Goal: Book appointment/travel/reservation

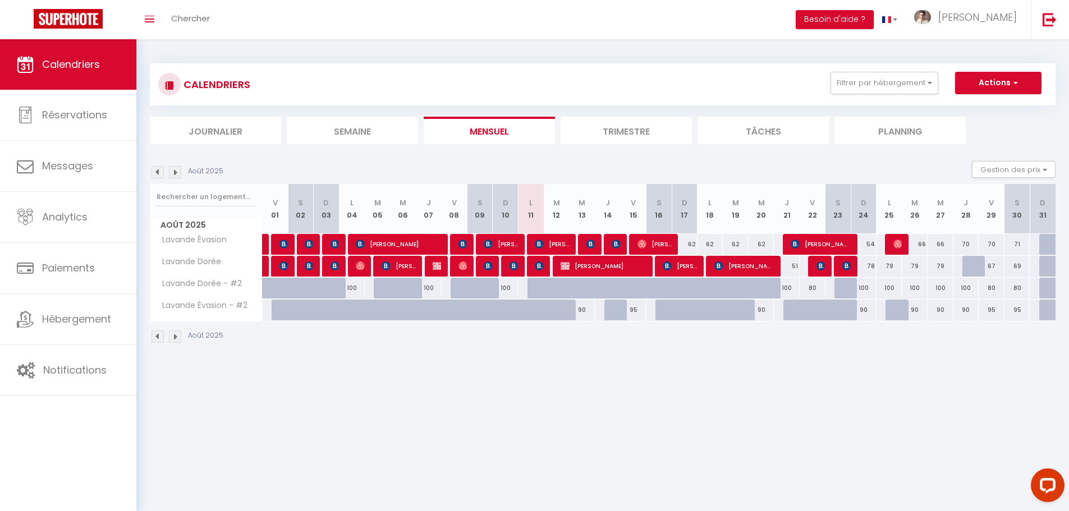
click at [176, 171] on img at bounding box center [175, 172] width 12 height 12
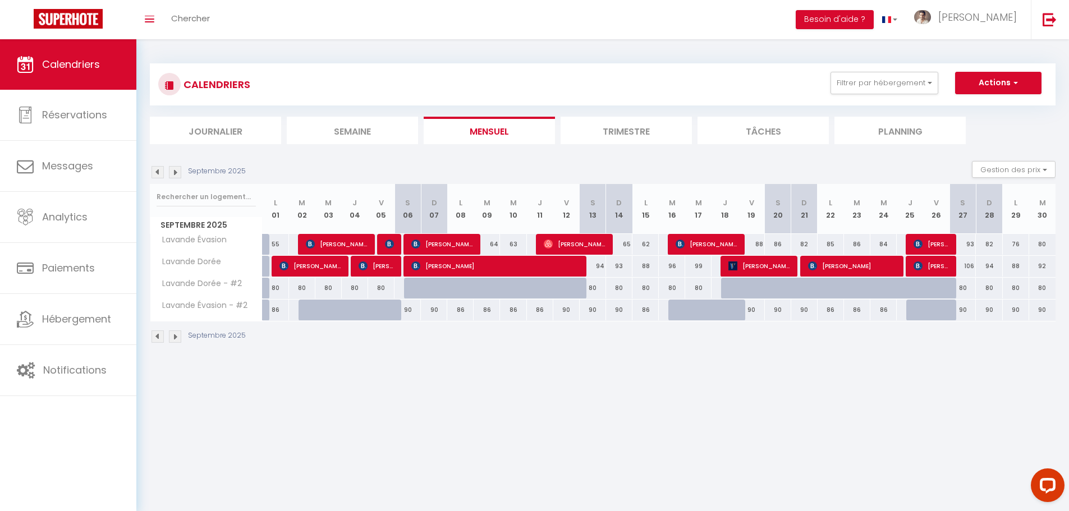
click at [177, 171] on img at bounding box center [175, 172] width 12 height 12
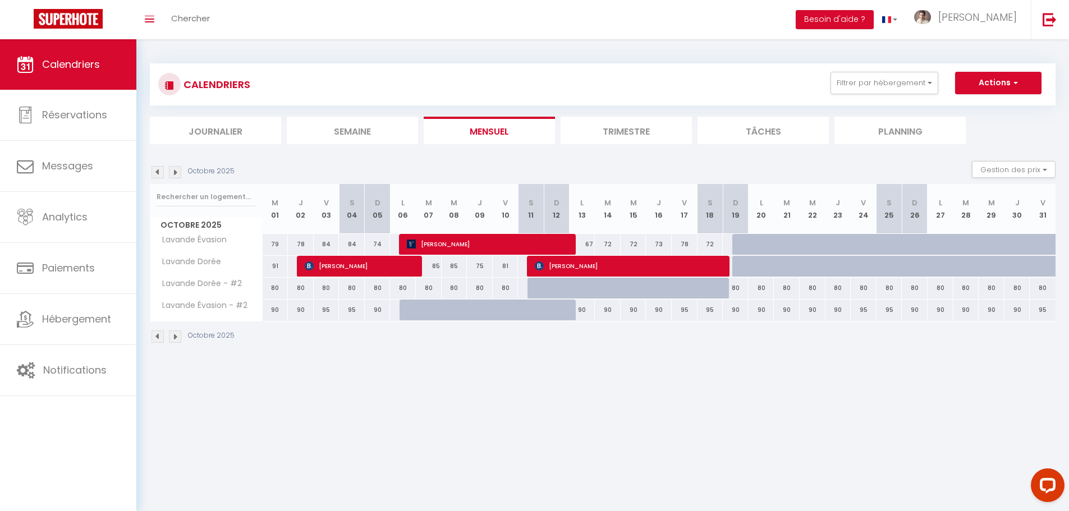
click at [177, 171] on img at bounding box center [175, 172] width 12 height 12
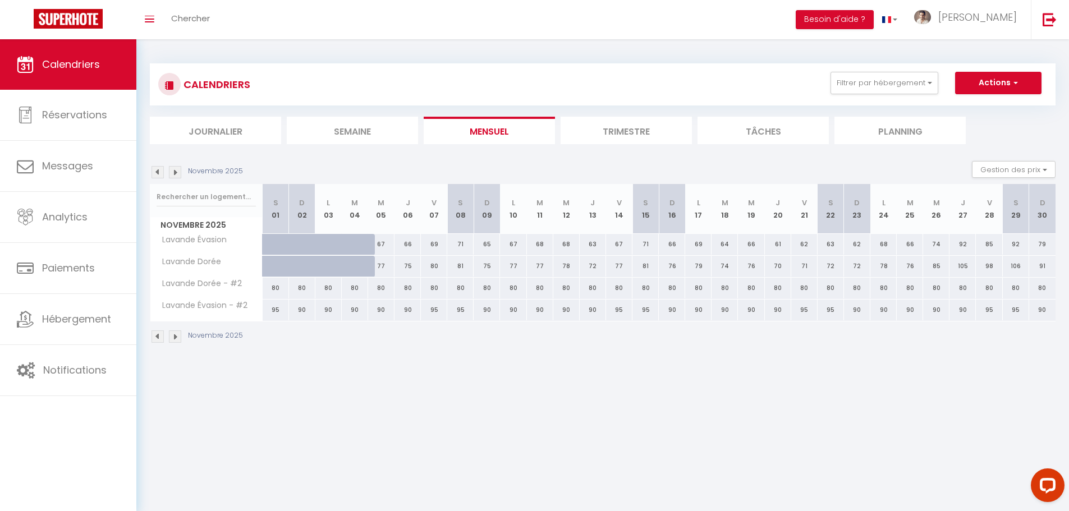
click at [160, 171] on img at bounding box center [158, 172] width 12 height 12
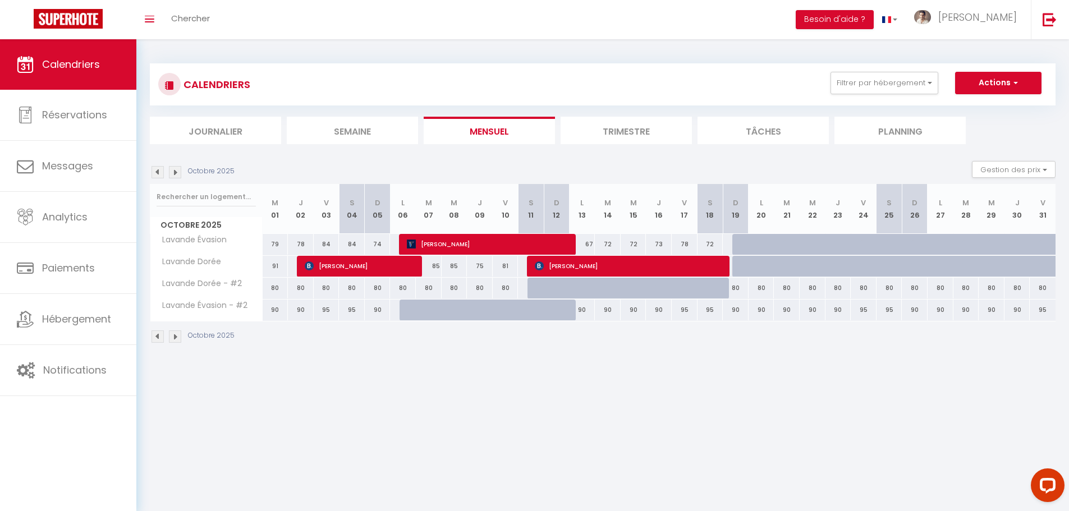
click at [162, 169] on img at bounding box center [158, 172] width 12 height 12
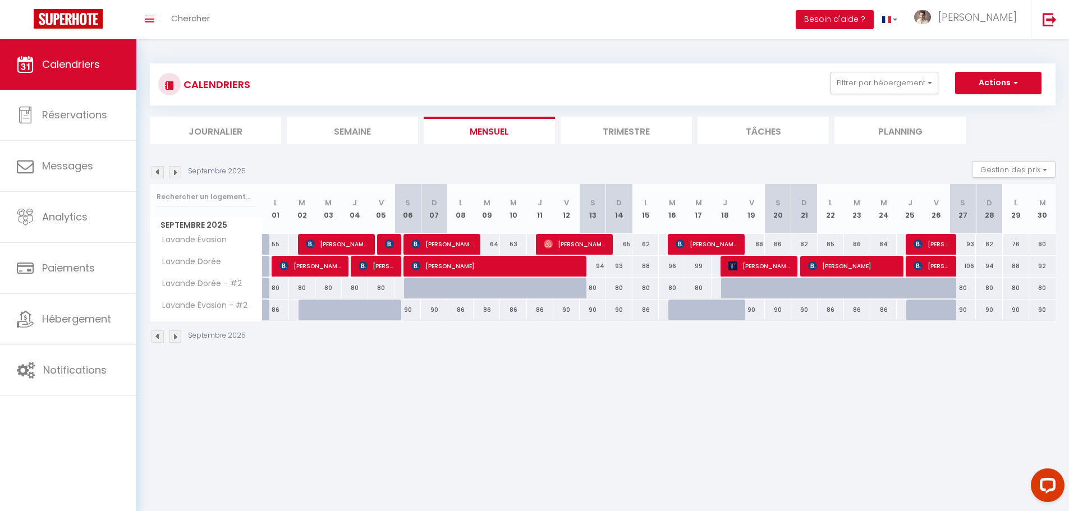
click at [159, 170] on img at bounding box center [158, 172] width 12 height 12
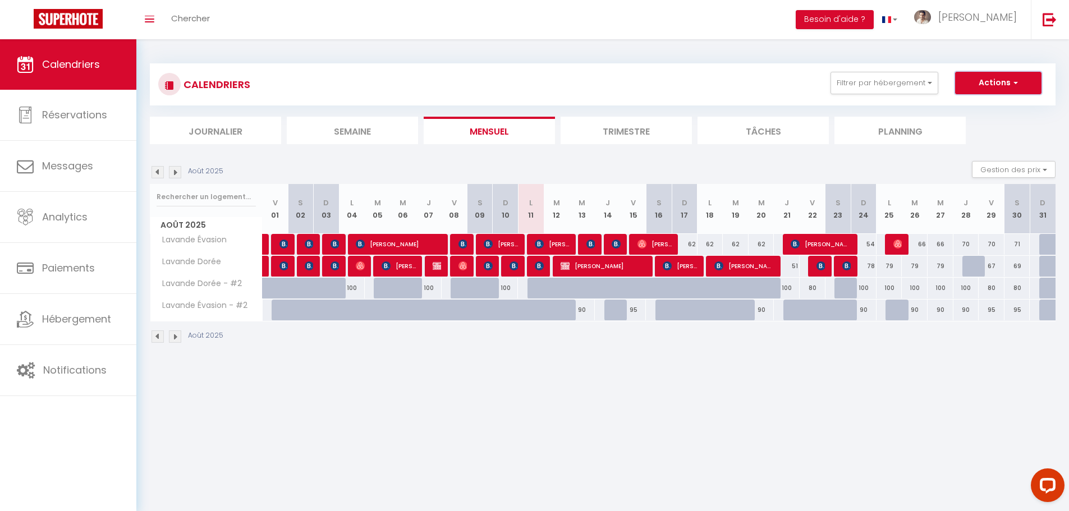
click at [994, 87] on button "Actions" at bounding box center [998, 83] width 86 height 22
click at [965, 105] on link "Nouvelle réservation" at bounding box center [987, 108] width 98 height 17
select select
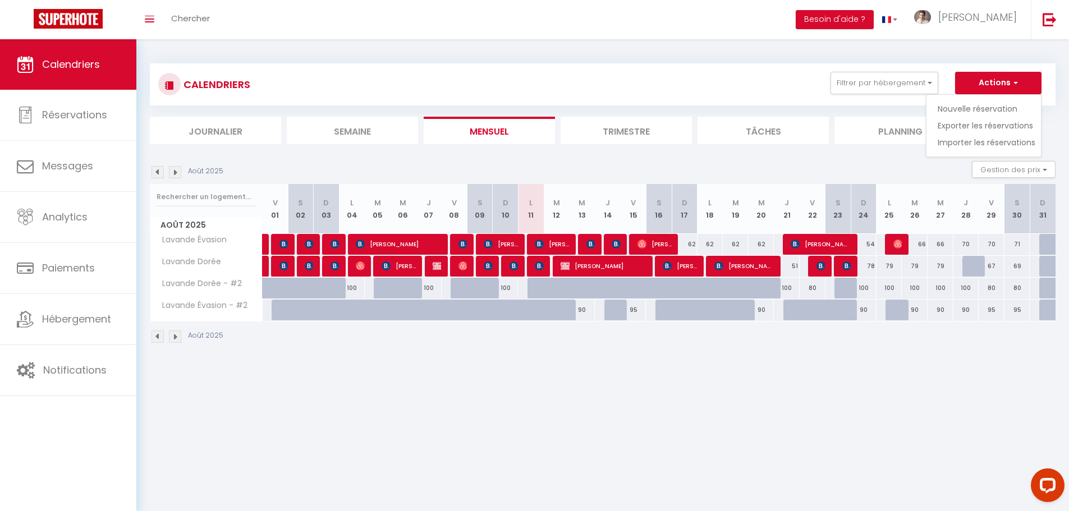
select select
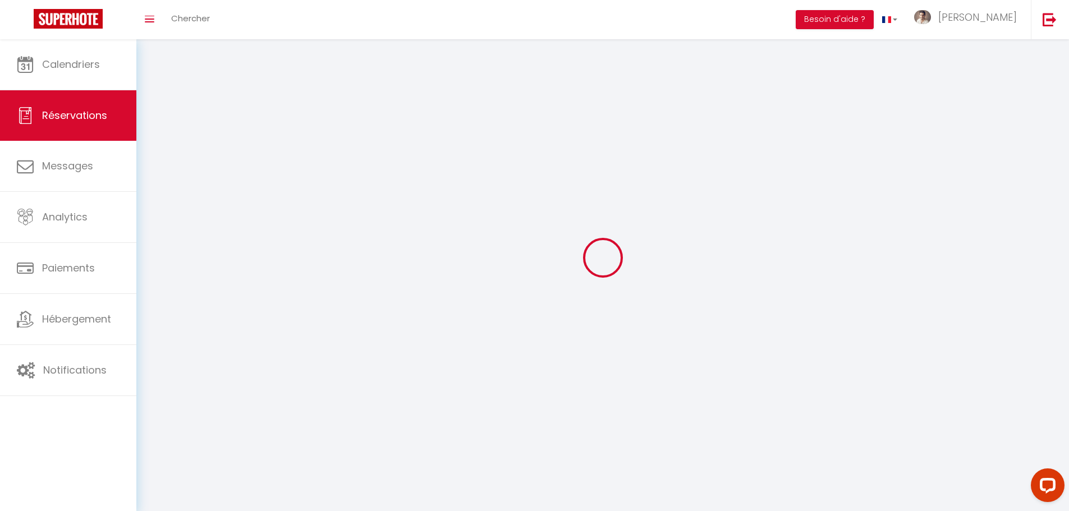
select select
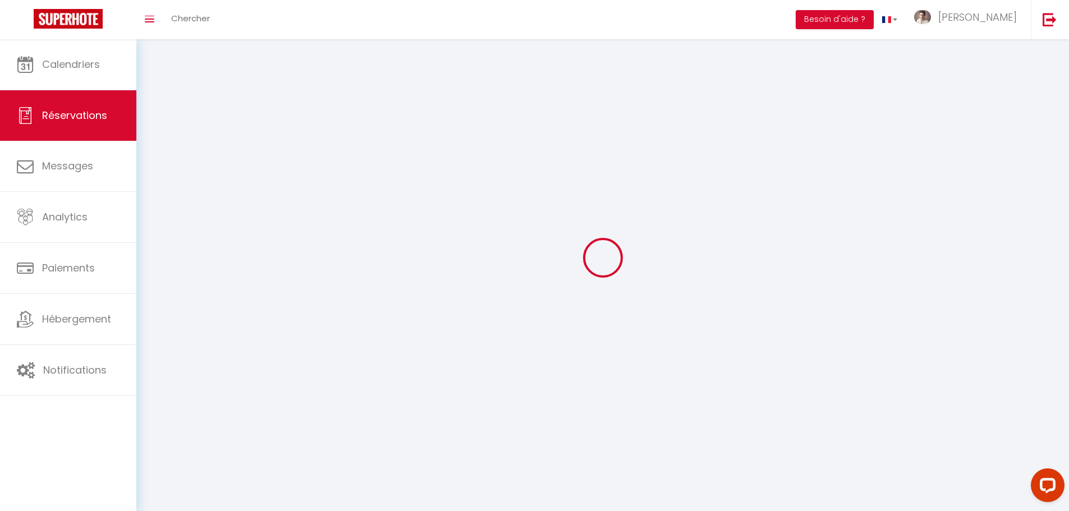
select select
checkbox input "false"
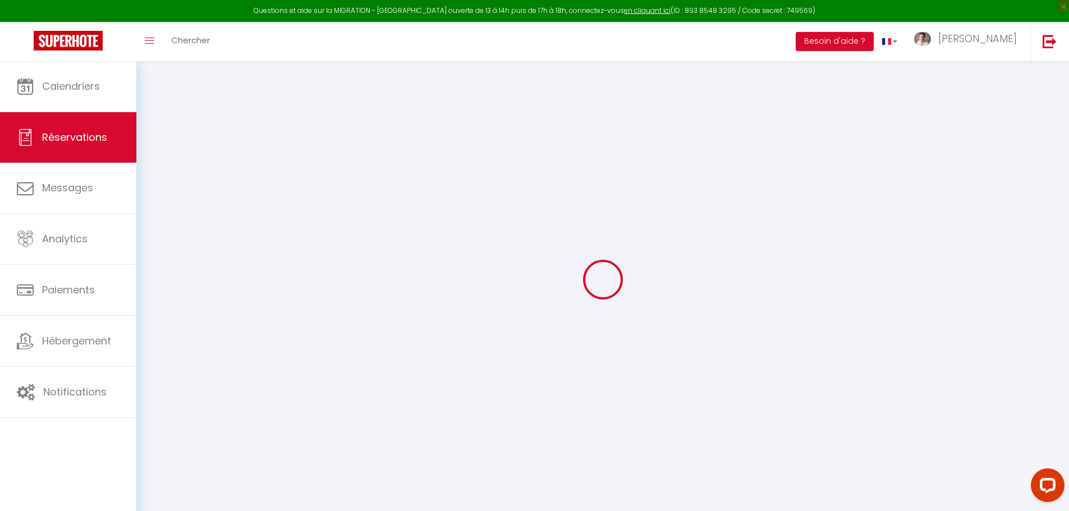
select select
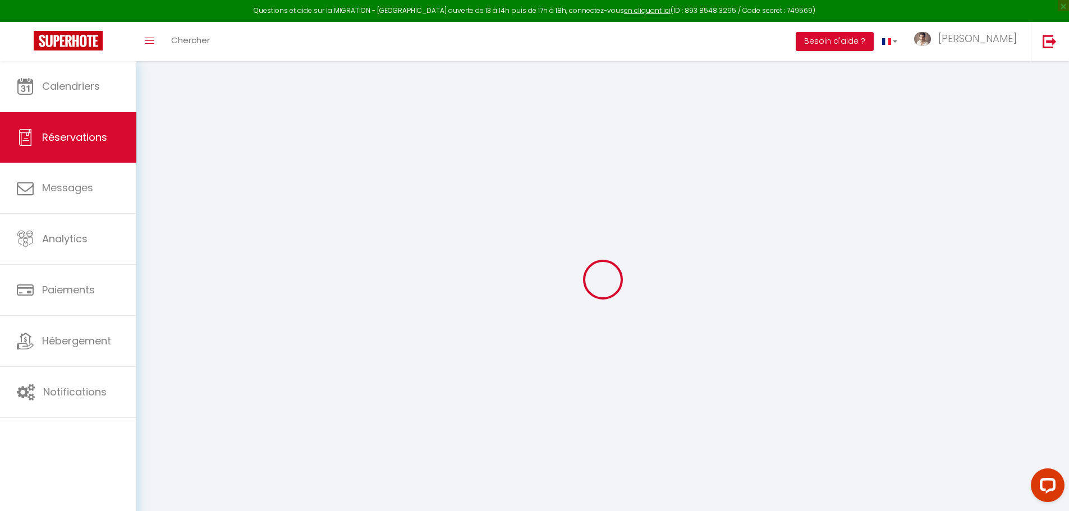
select select
checkbox input "false"
select select
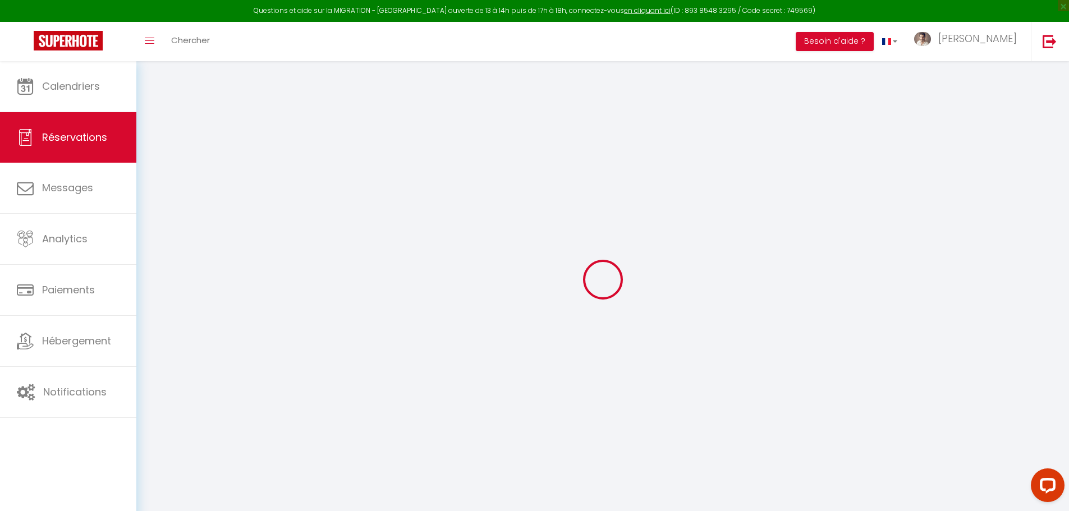
select select
checkbox input "false"
select select
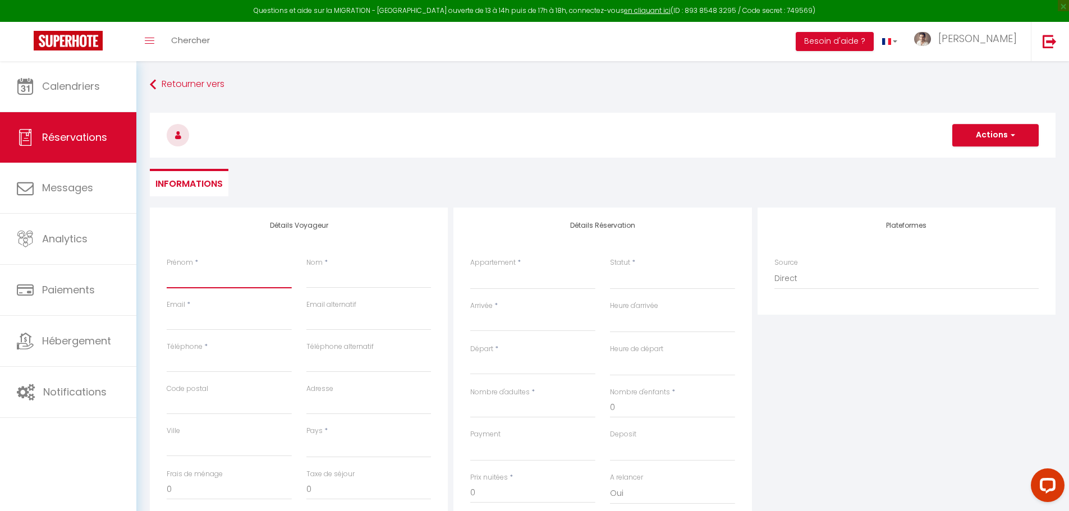
click at [197, 283] on input "Prénom" at bounding box center [229, 278] width 125 height 20
click at [232, 278] on input "Prénom" at bounding box center [229, 278] width 125 height 20
type input "C"
select select
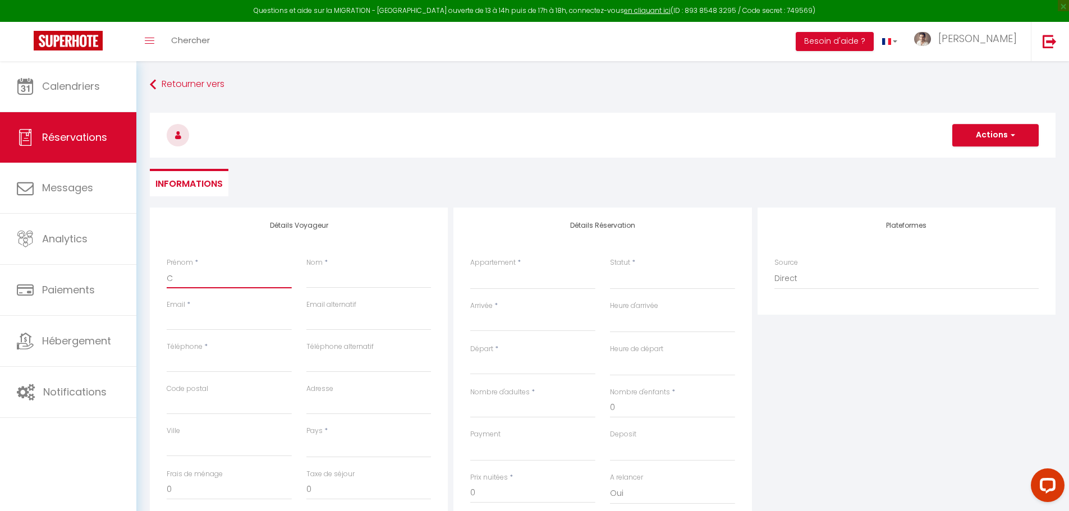
select select
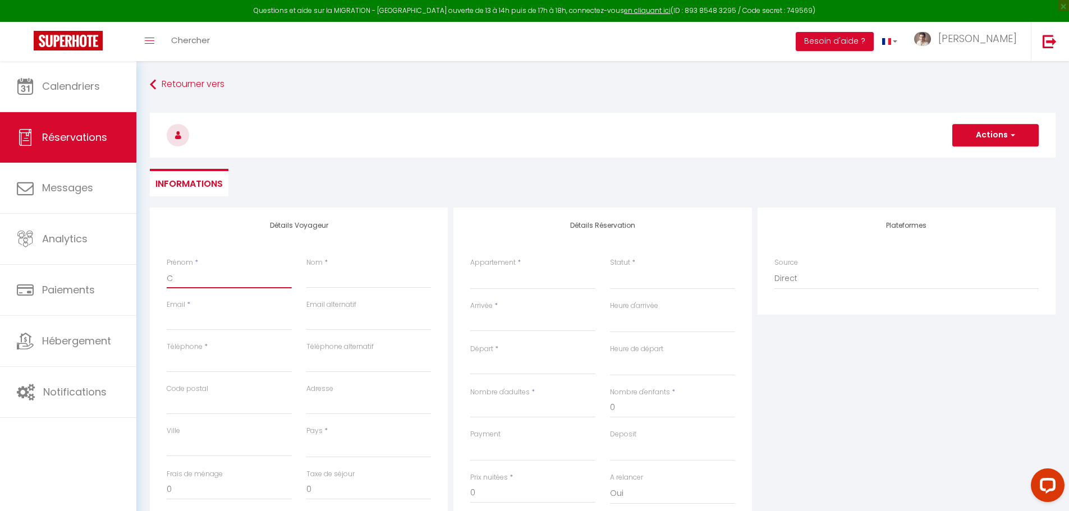
checkbox input "false"
type input "Ce"
select select
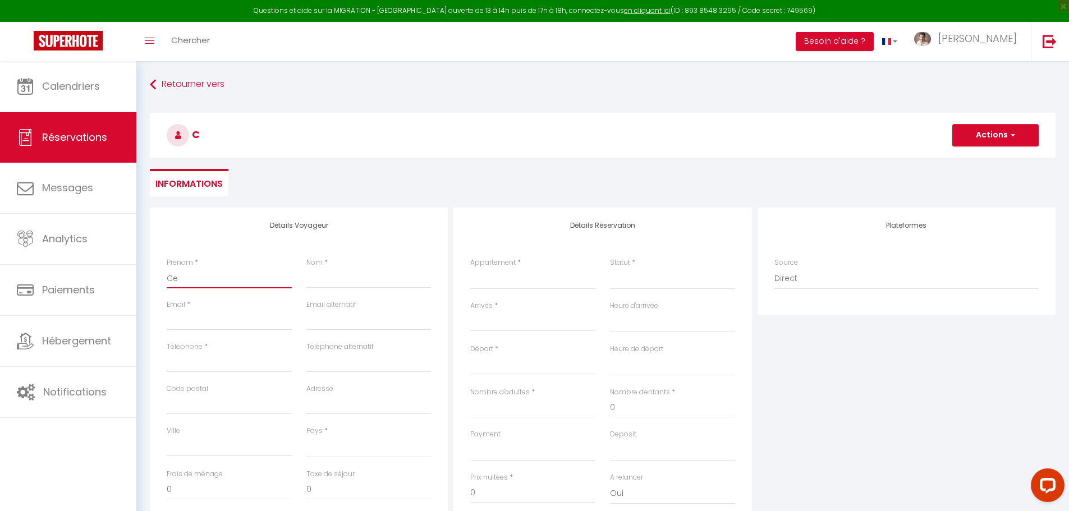
select select
checkbox input "false"
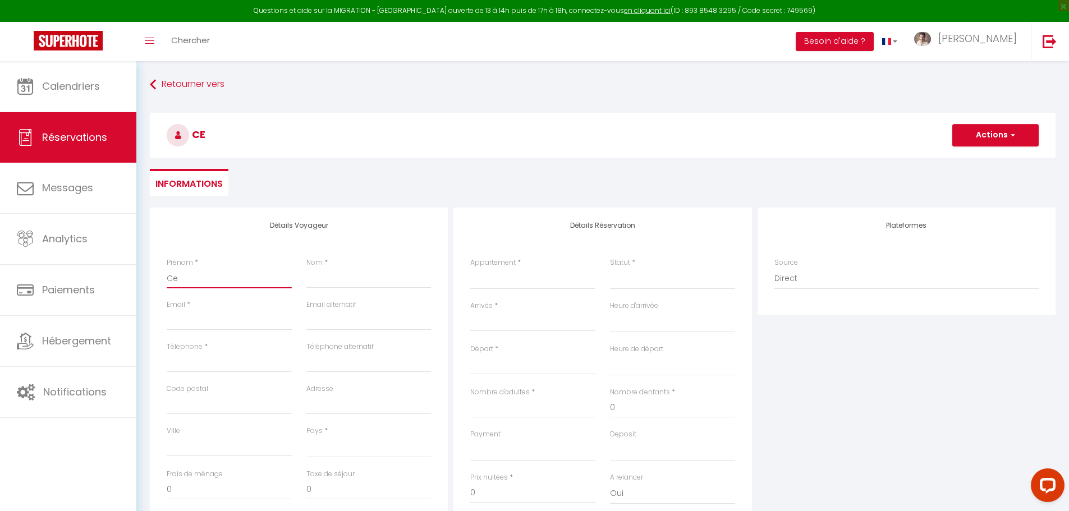
type input "Cel"
select select
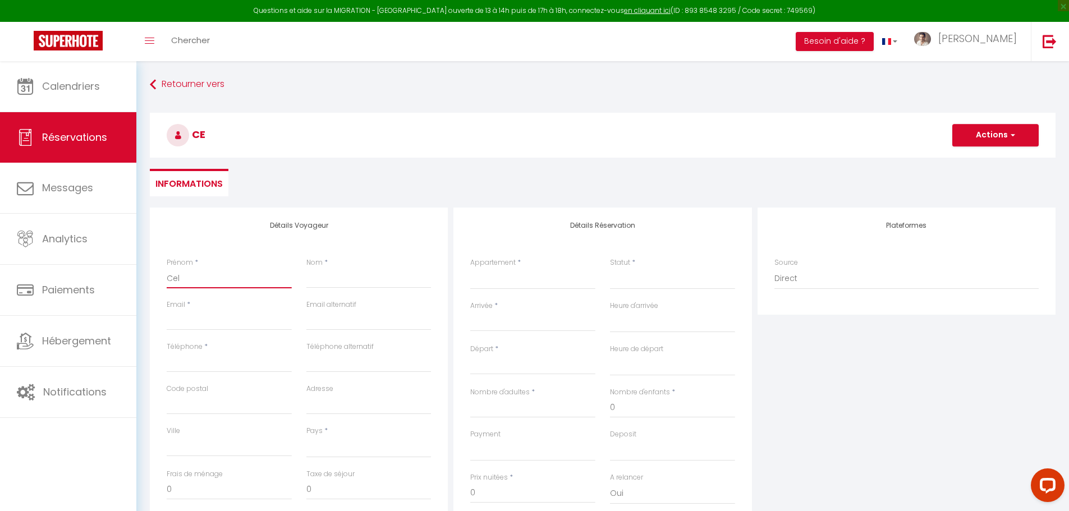
select select
checkbox input "false"
type input "Celi"
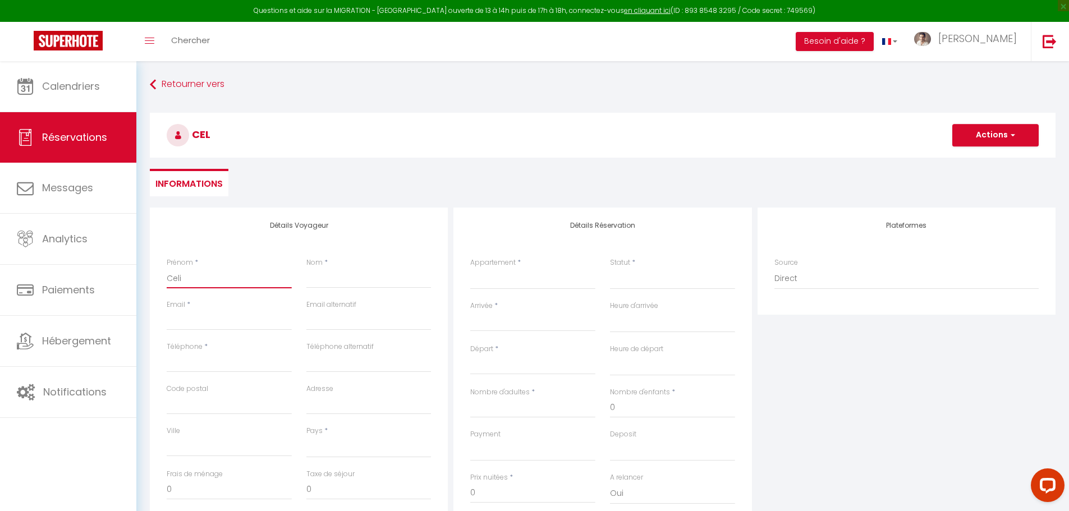
select select
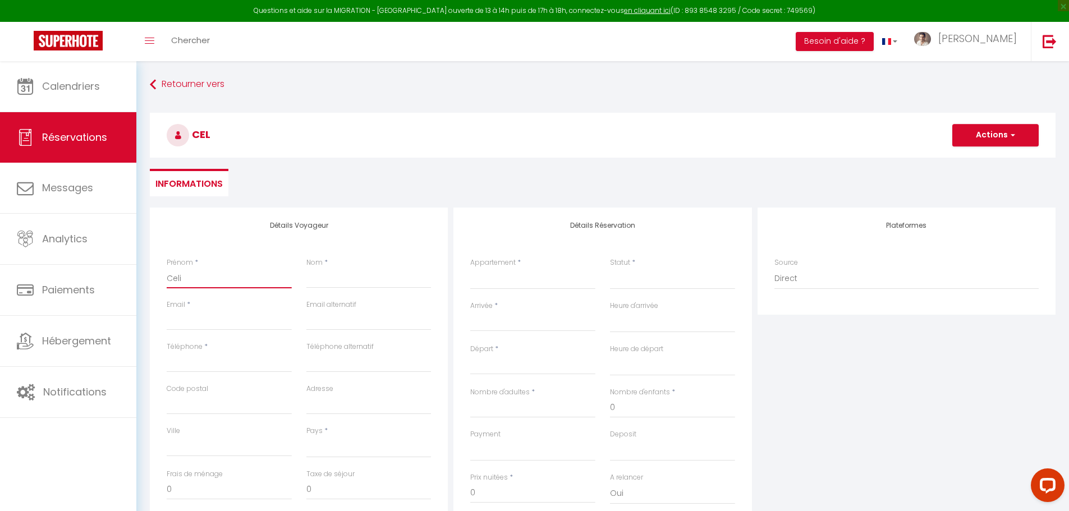
select select
checkbox input "false"
type input "Celin"
select select
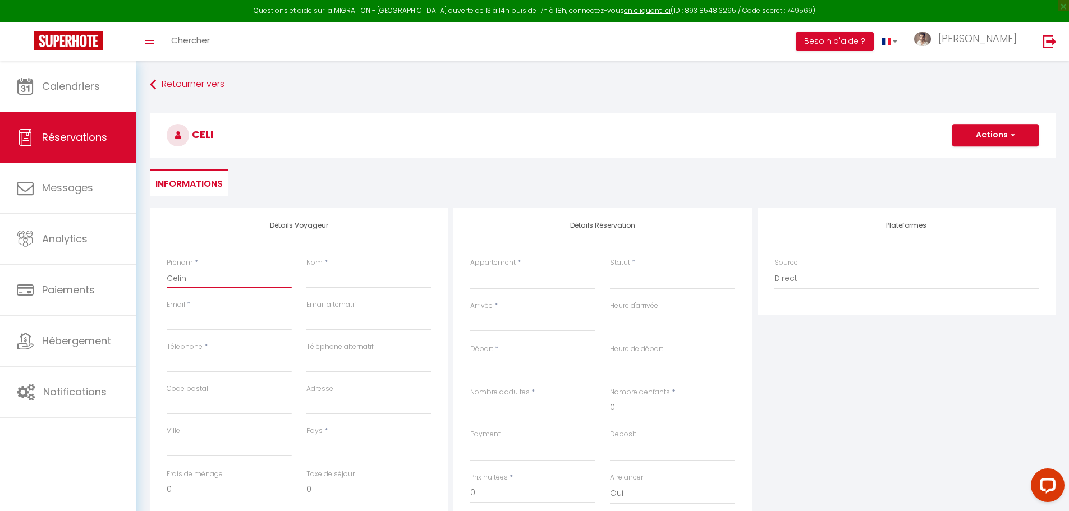
select select
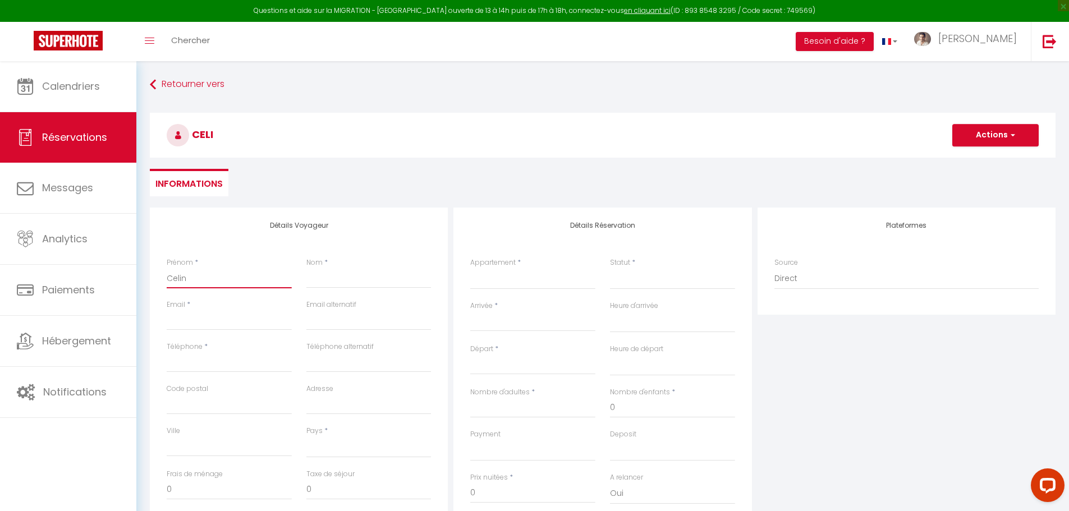
select select
checkbox input "false"
type input "Celine"
select select
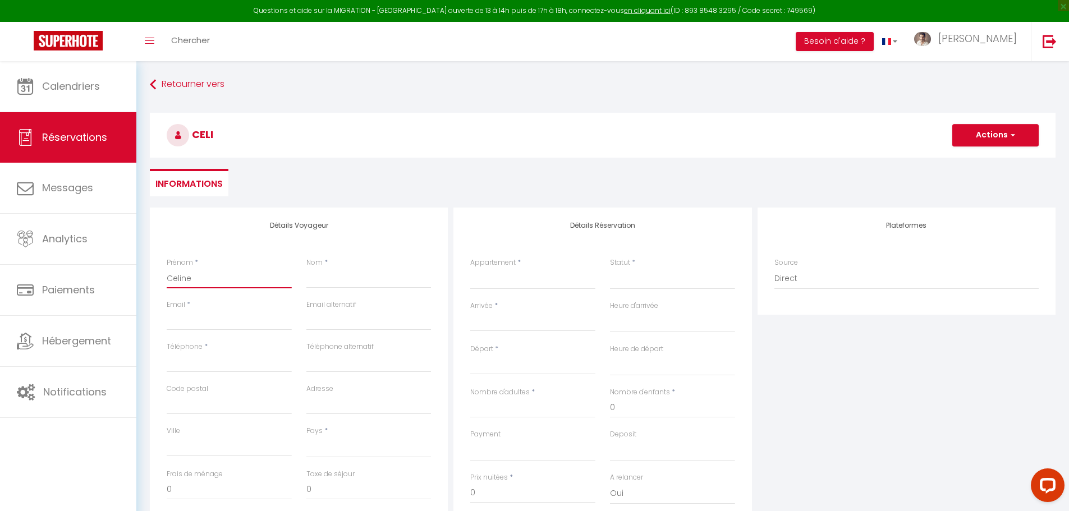
select select
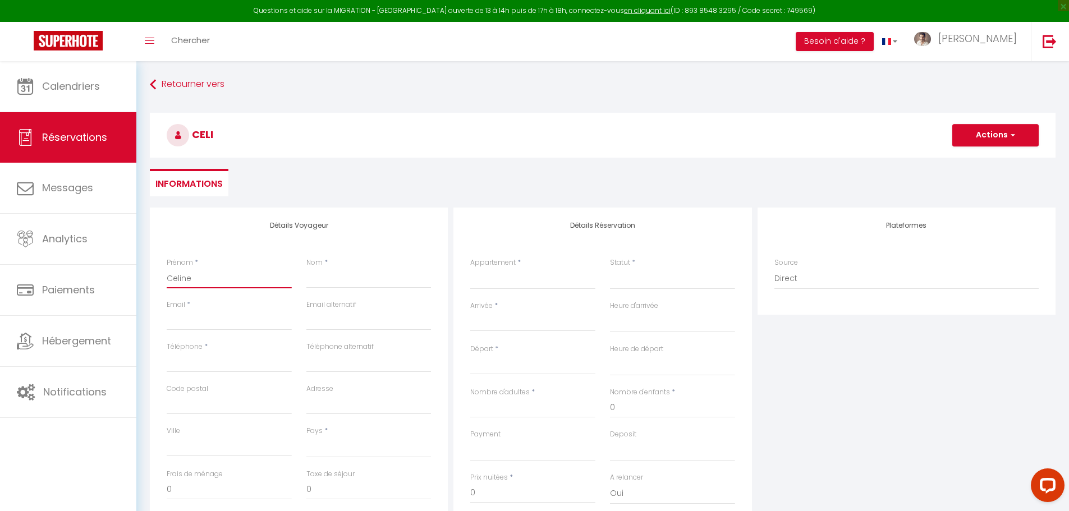
checkbox input "false"
type input "Celine"
click at [208, 320] on input "Email client" at bounding box center [229, 320] width 125 height 20
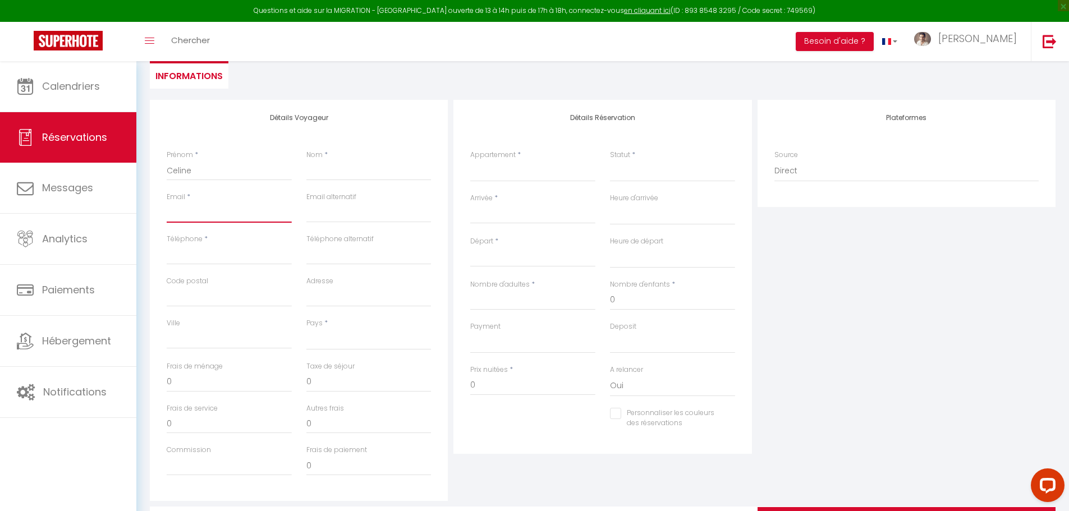
scroll to position [112, 0]
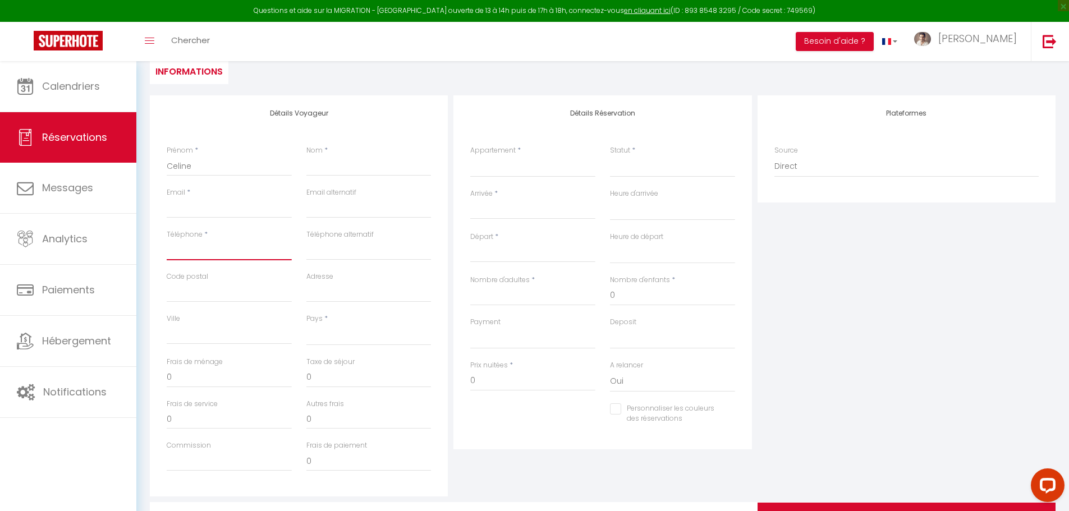
click at [200, 251] on input "Téléphone" at bounding box center [229, 250] width 125 height 20
type input "0"
select select
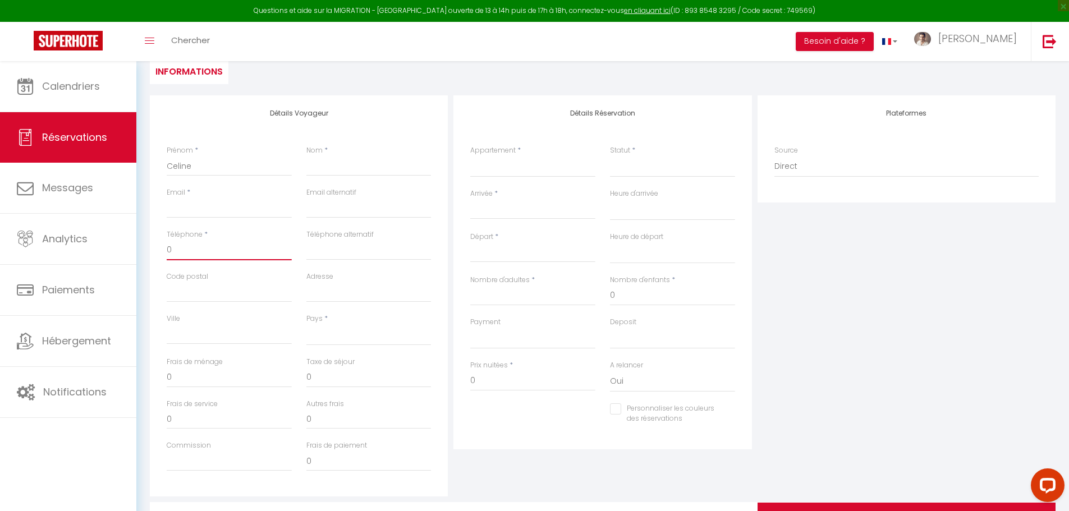
select select
checkbox input "false"
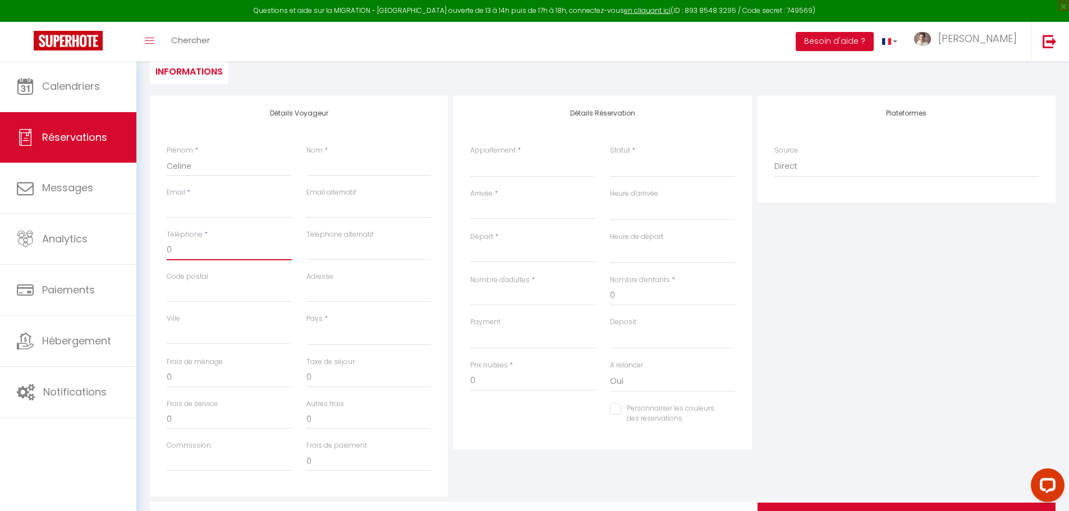
type input "06"
select select
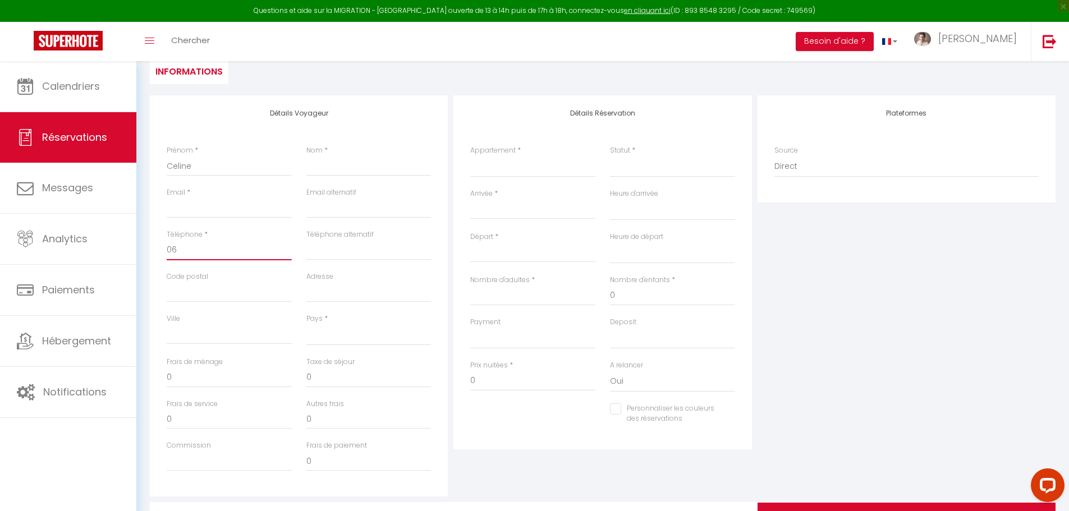
select select
checkbox input "false"
type input "060"
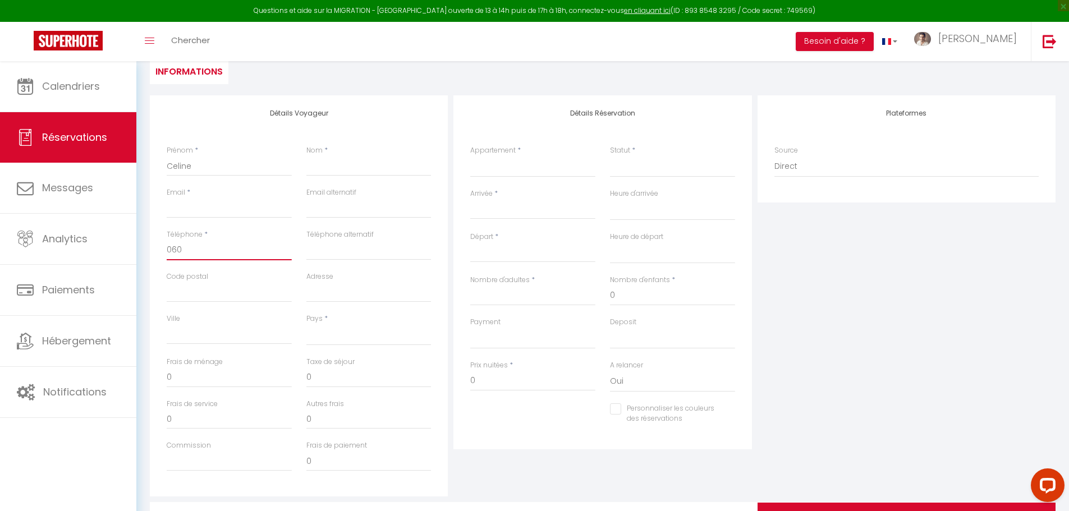
select select
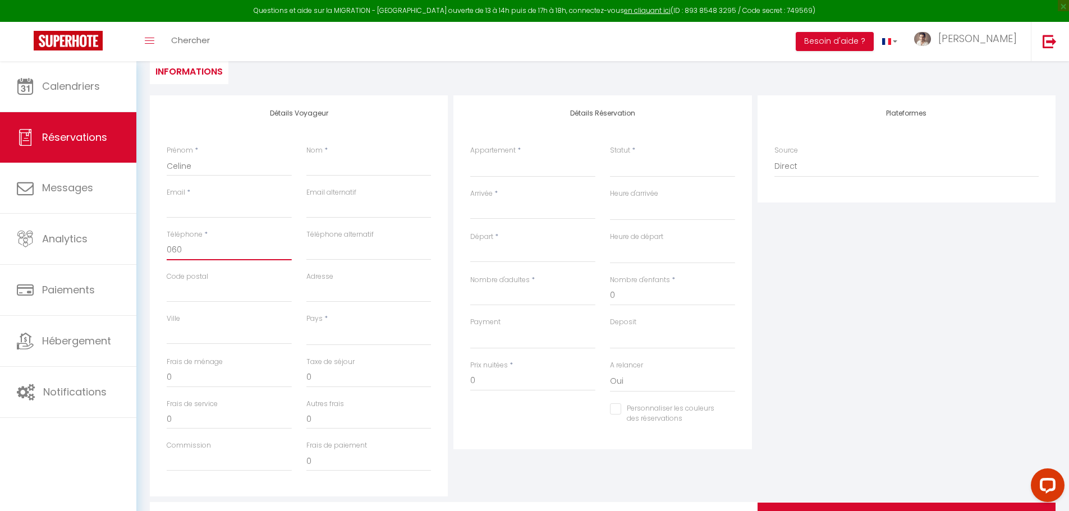
select select
checkbox input "false"
type input "0609"
select select
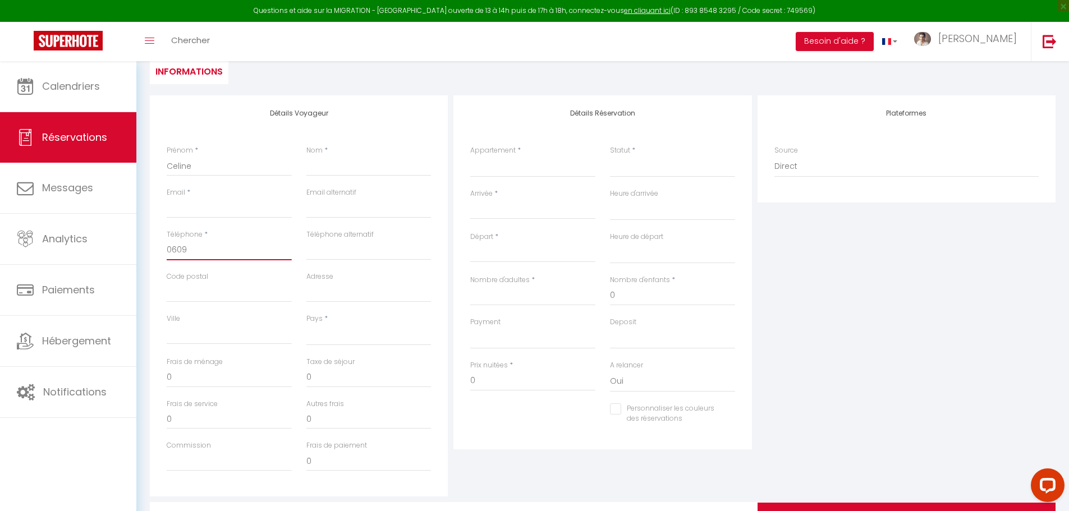
select select
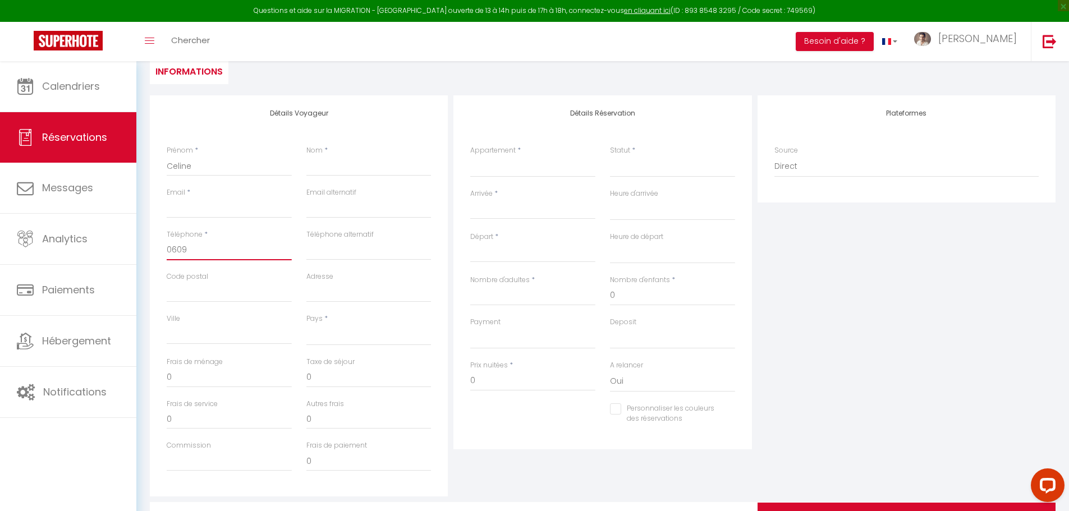
select select
checkbox input "false"
type input "06092"
select select
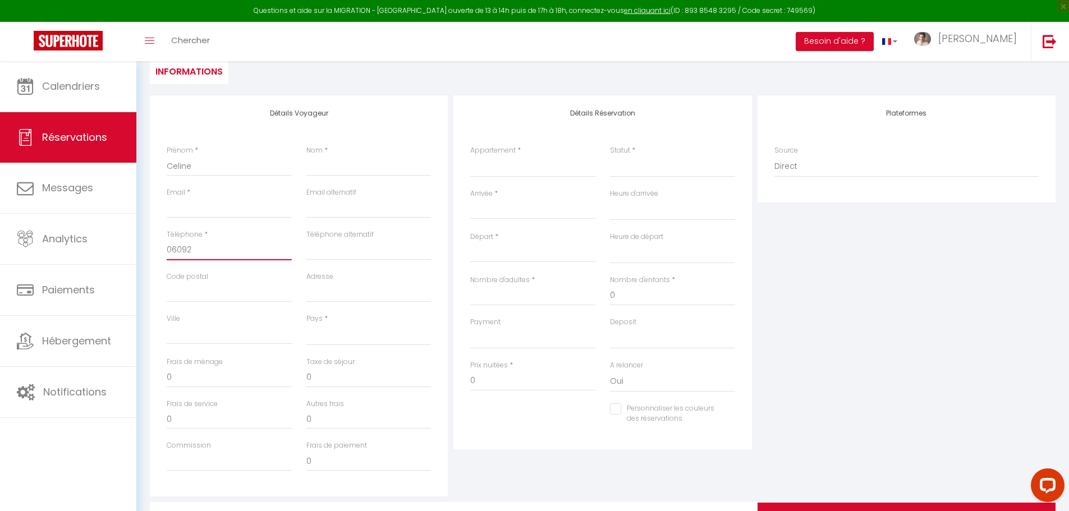
select select
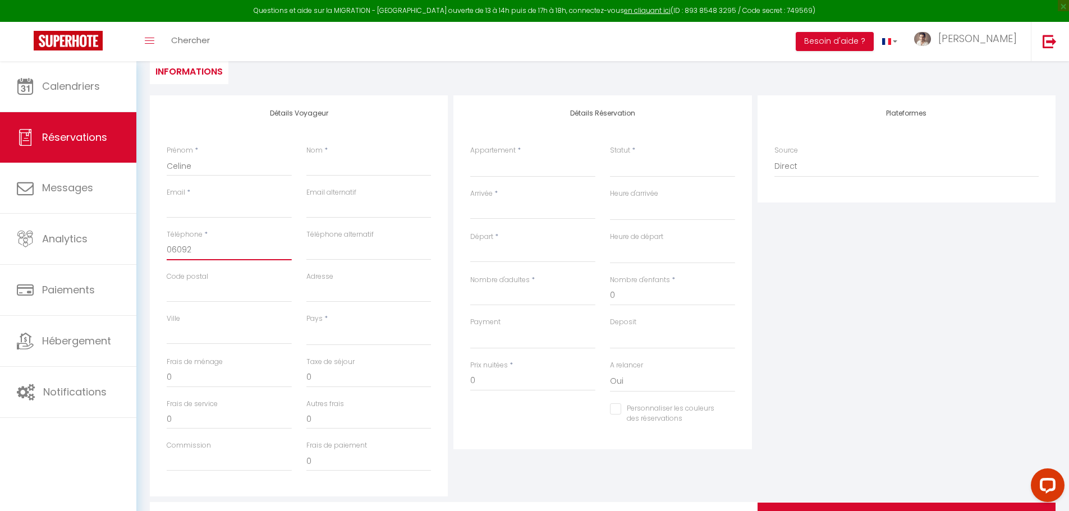
checkbox input "false"
type input "060923"
select select
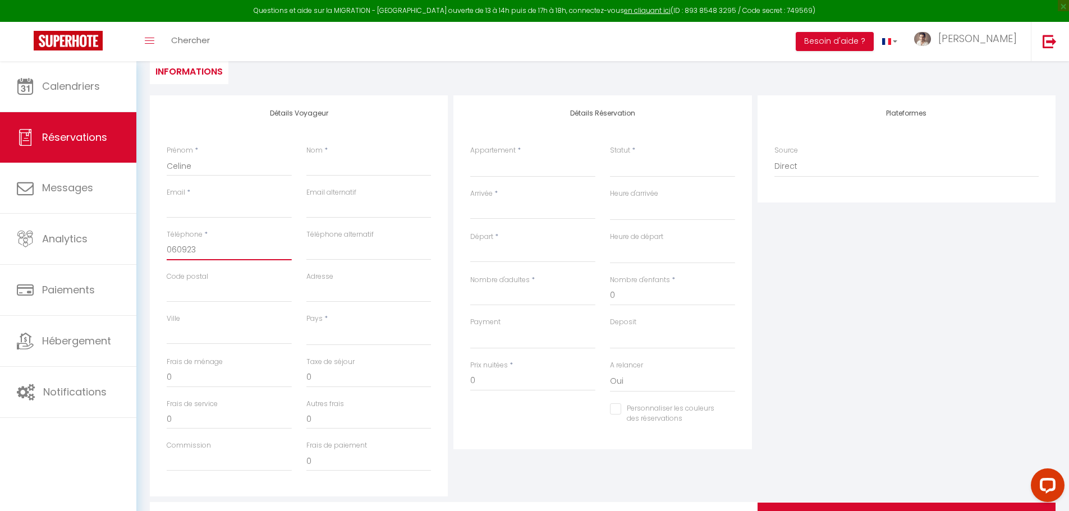
select select
checkbox input "false"
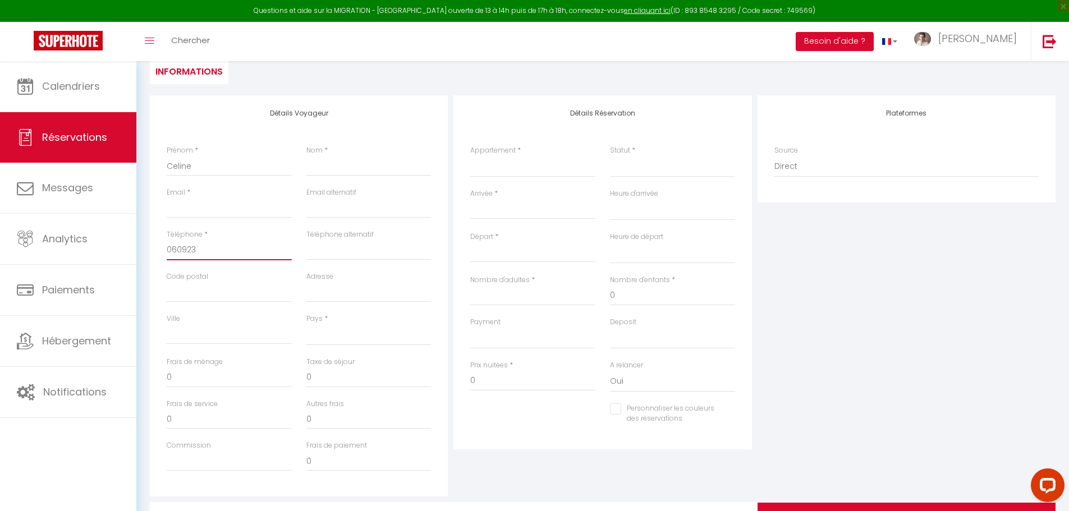
type input "0609231"
select select
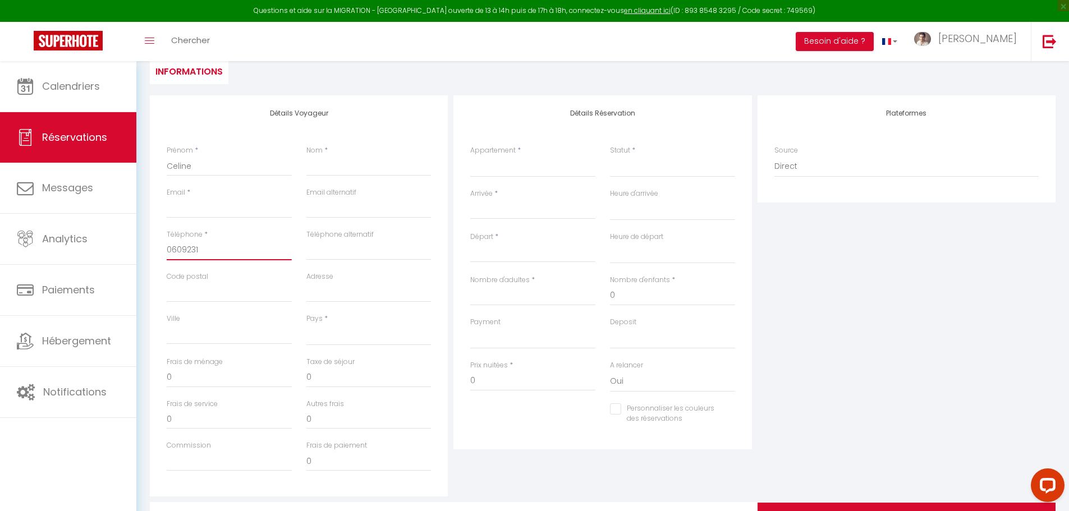
select select
checkbox input "false"
type input "06092319"
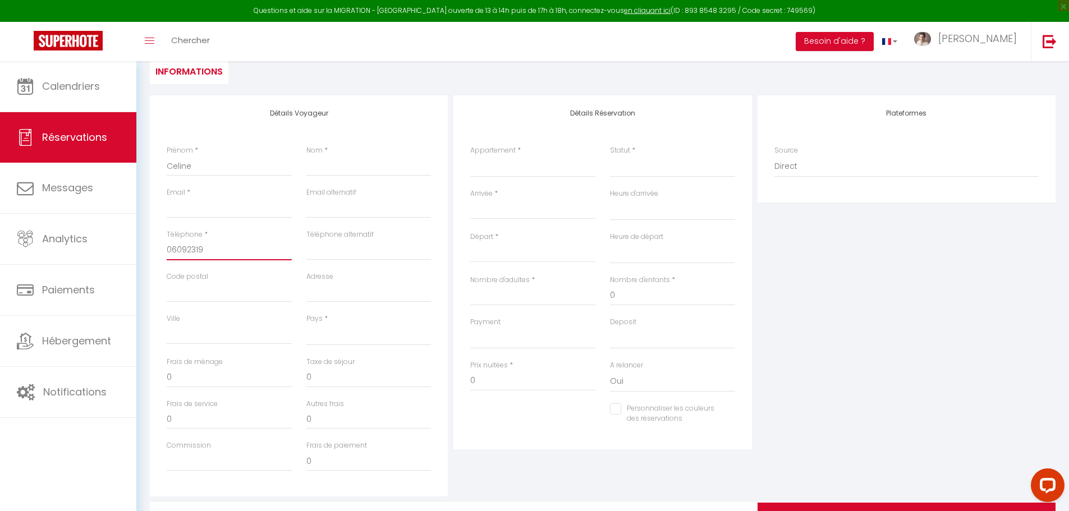
select select
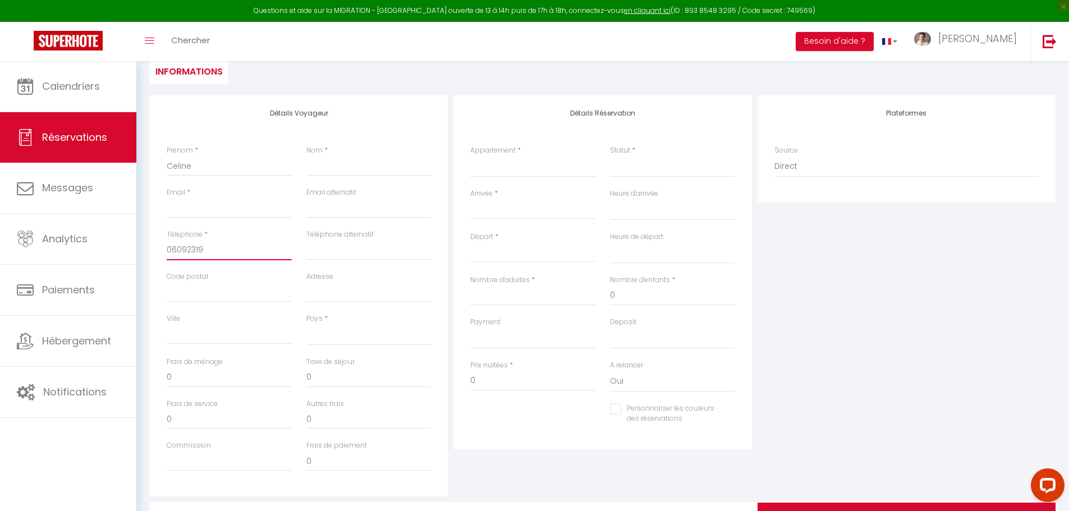
select select
checkbox input "false"
type input "060923193"
select select
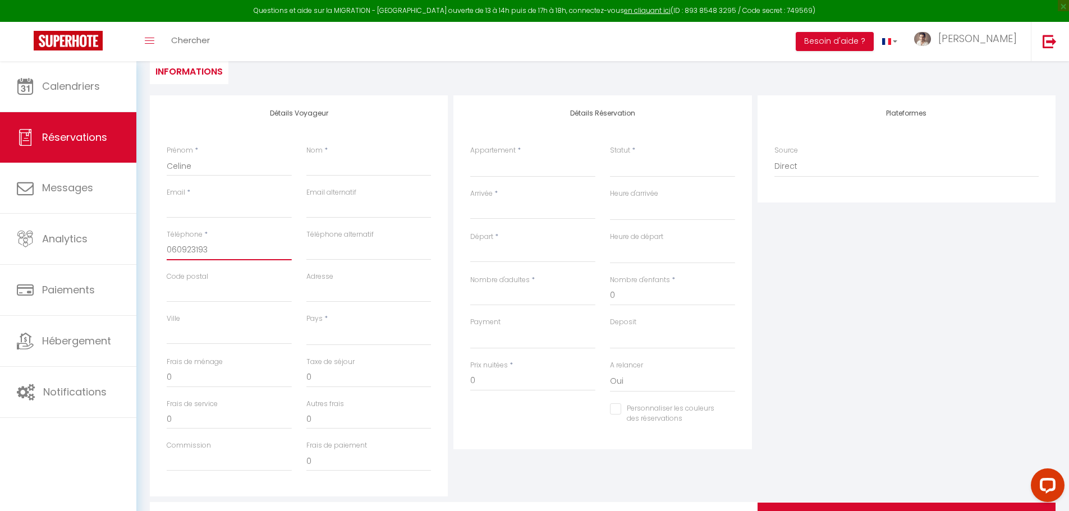
select select
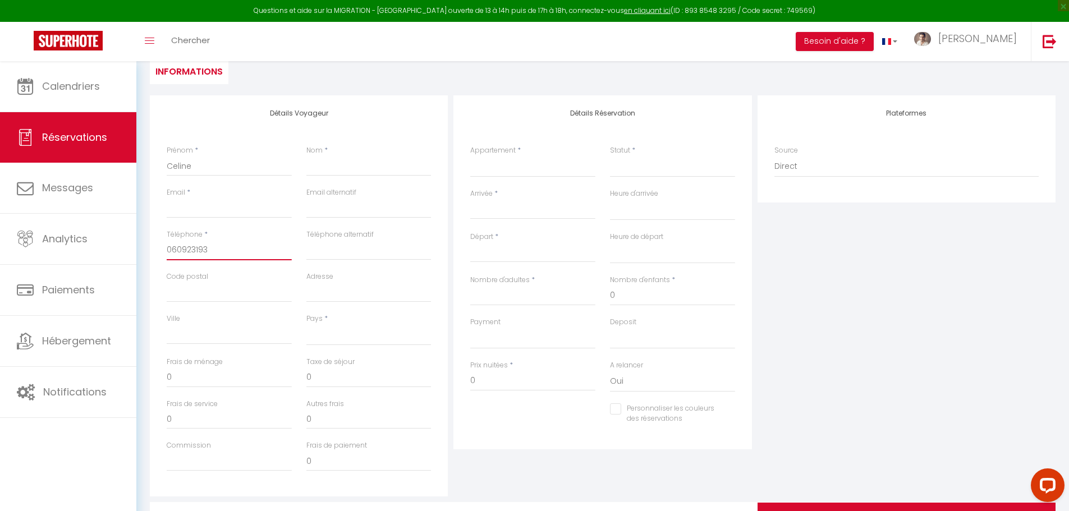
select select
checkbox input "false"
type input "0609231939"
select select
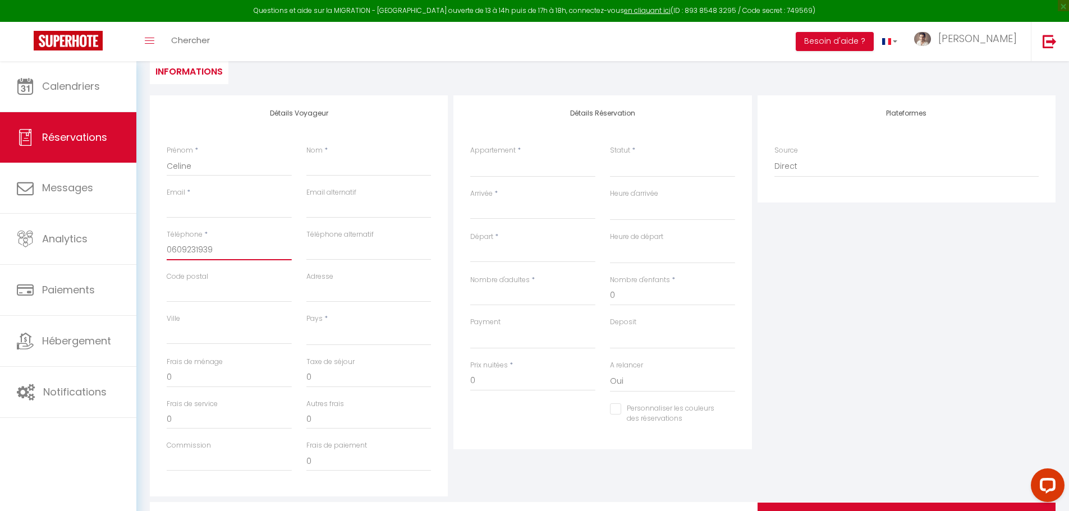
select select
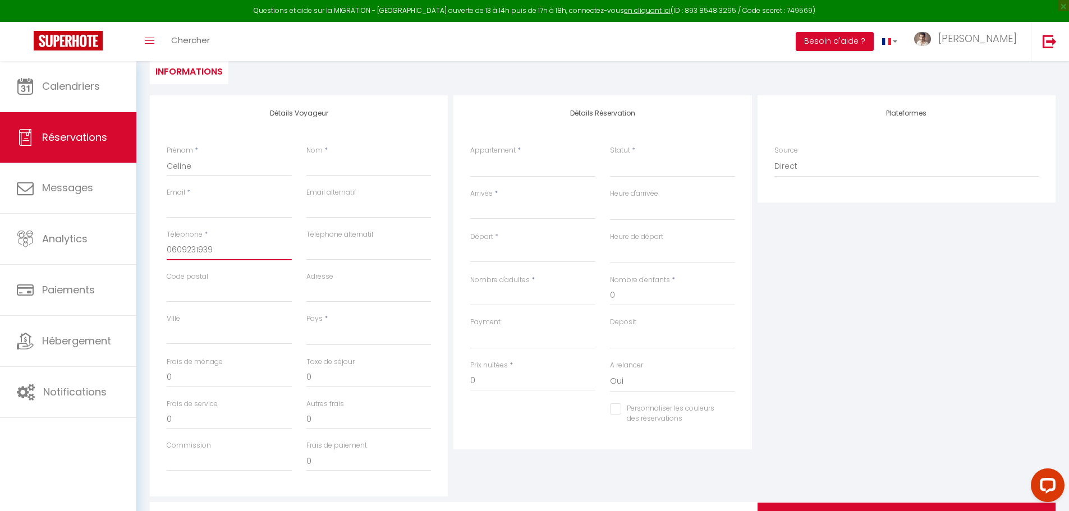
checkbox input "false"
type input "0609231939"
click at [338, 330] on select "[GEOGRAPHIC_DATA] [GEOGRAPHIC_DATA] [GEOGRAPHIC_DATA] [GEOGRAPHIC_DATA] [GEOGRA…" at bounding box center [368, 334] width 125 height 21
click at [306, 324] on select "[GEOGRAPHIC_DATA] [GEOGRAPHIC_DATA] [GEOGRAPHIC_DATA] [GEOGRAPHIC_DATA] [GEOGRA…" at bounding box center [368, 334] width 125 height 21
select select "FR"
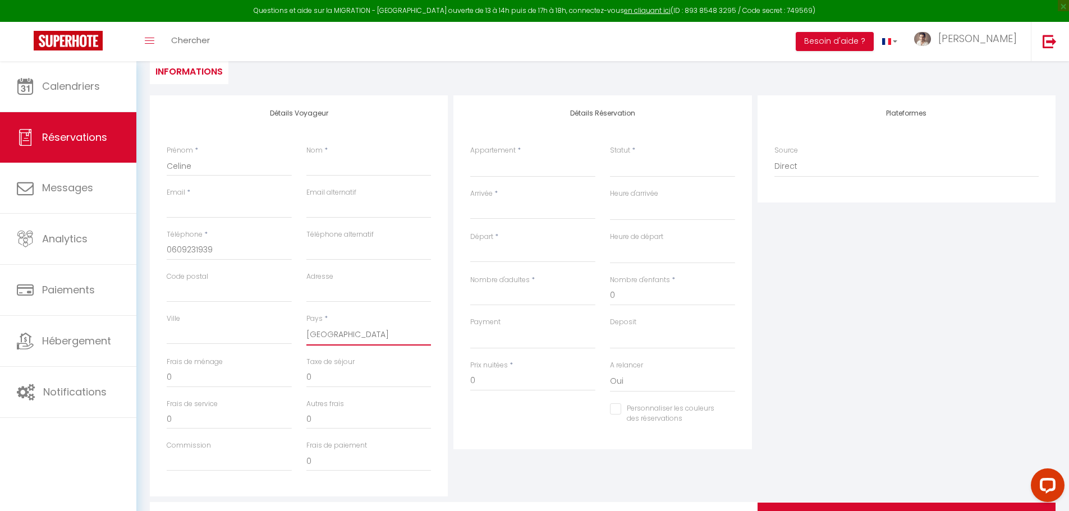
select select
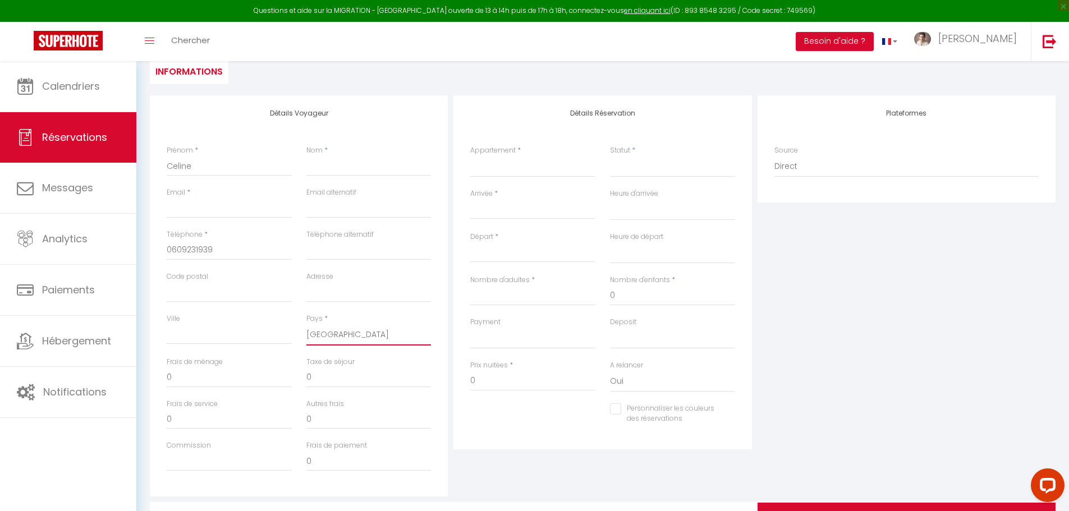
select select
checkbox input "false"
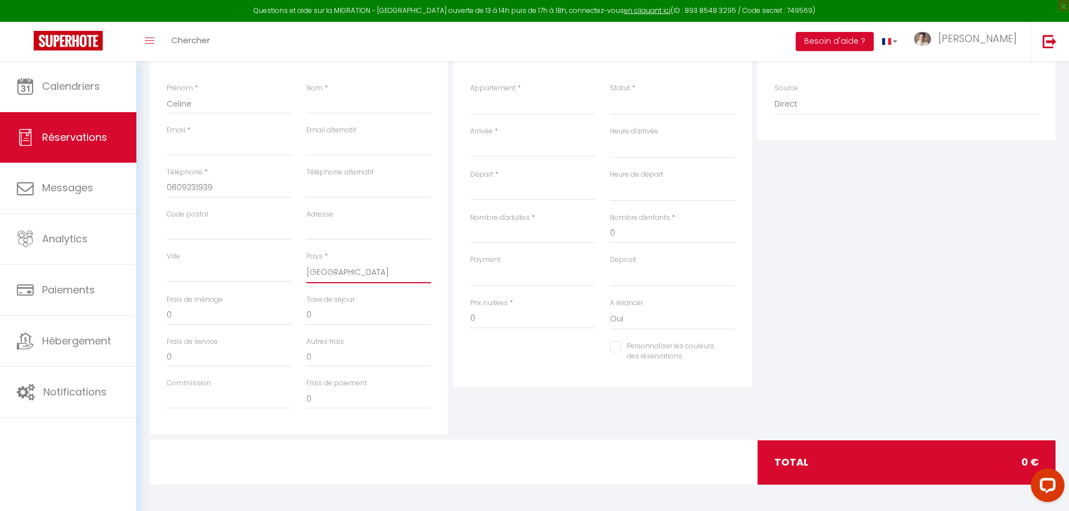
scroll to position [176, 0]
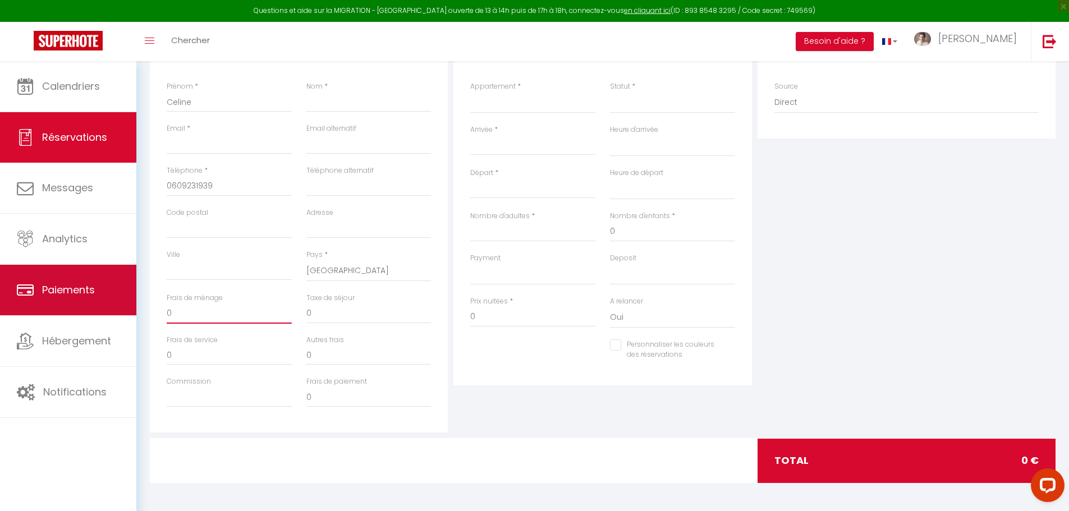
drag, startPoint x: 183, startPoint y: 309, endPoint x: 132, endPoint y: 315, distance: 52.1
click at [120, 313] on div "Questions et aide sur la MIGRATION - [GEOGRAPHIC_DATA] ouverte de 13 à 14h puis…" at bounding box center [534, 198] width 1069 height 626
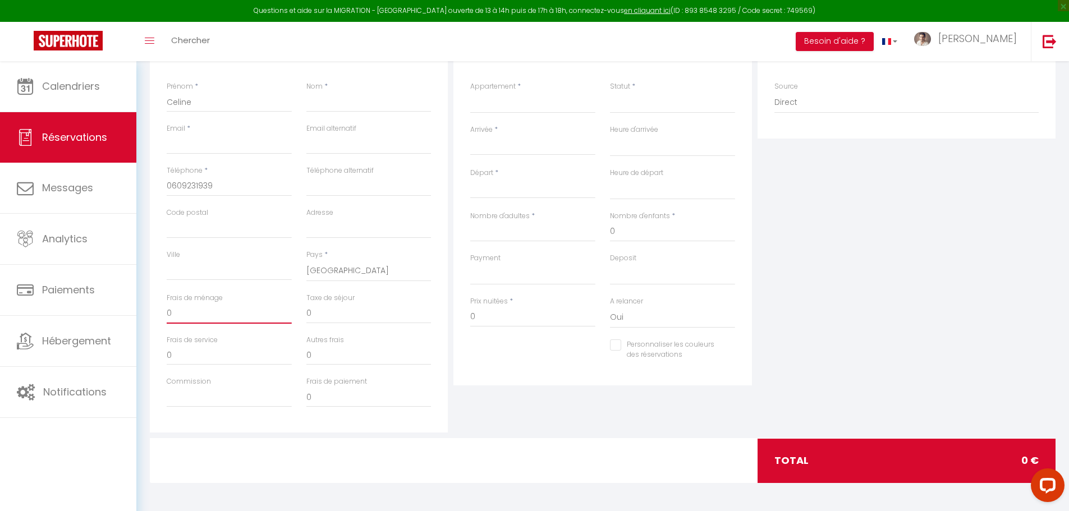
type input "4"
select select
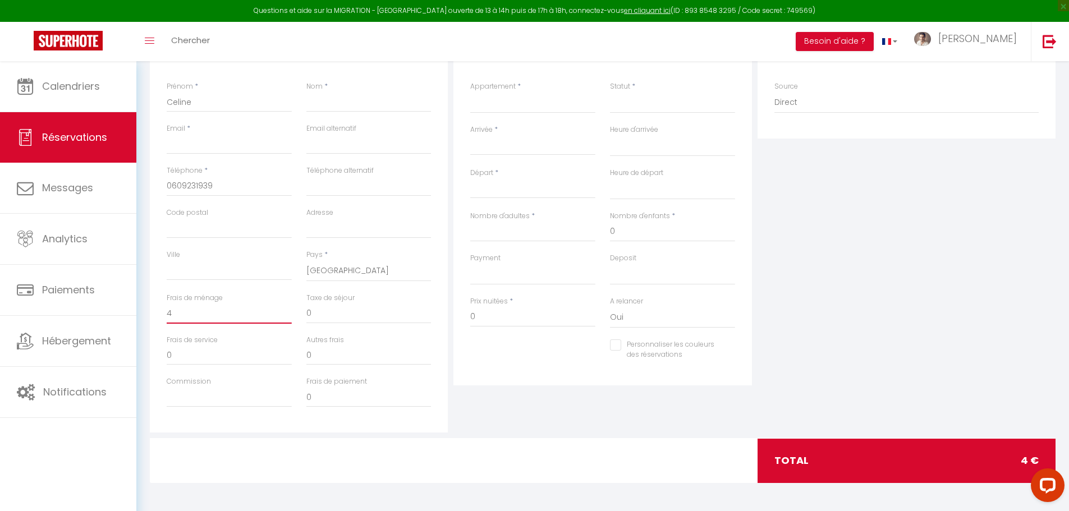
select select
checkbox input "false"
type input "40"
select select
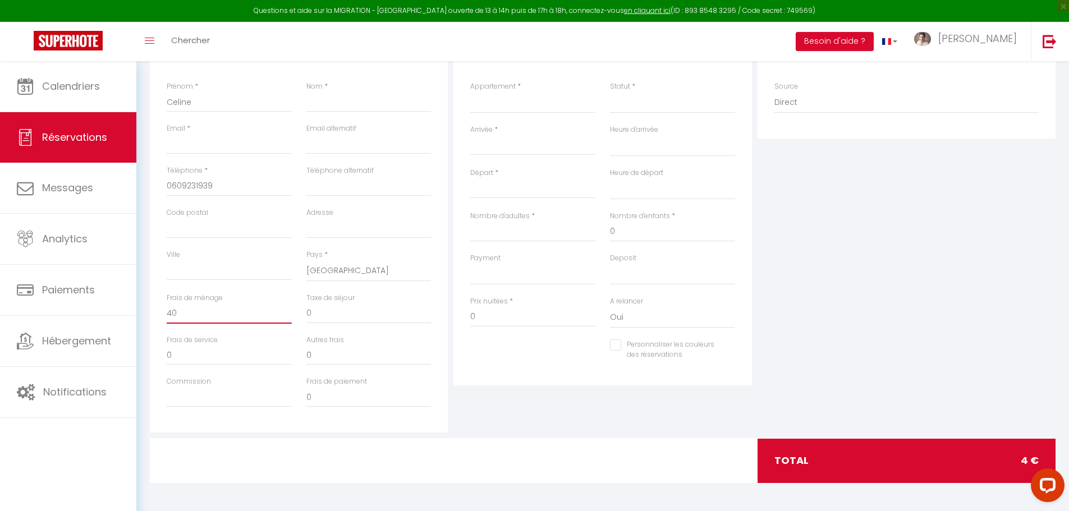
select select
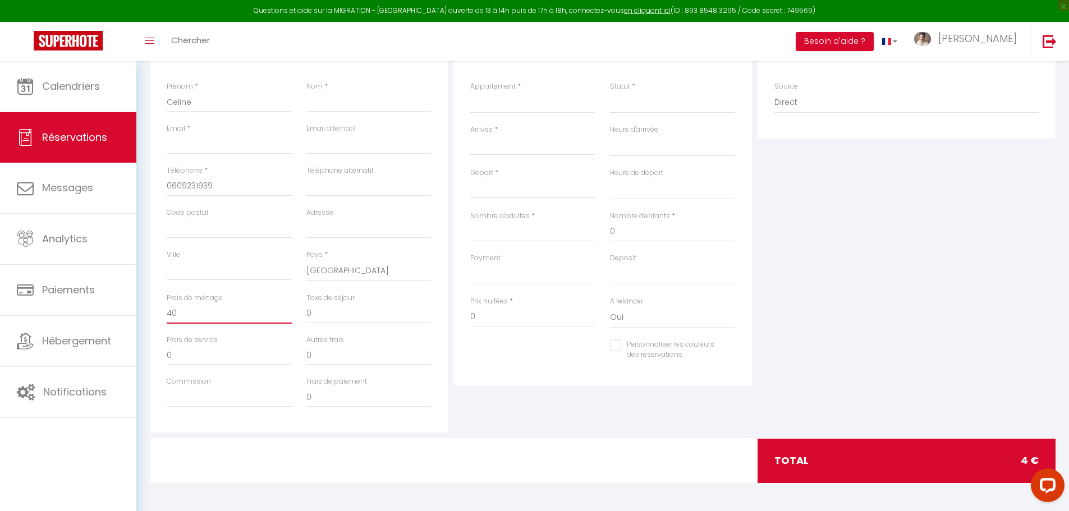
checkbox input "false"
type input "40"
click at [401, 316] on div "Détails Voyageur Prénom * [PERSON_NAME] * Email * Email alternatif Téléphone * …" at bounding box center [602, 231] width 911 height 401
type input "8"
select select
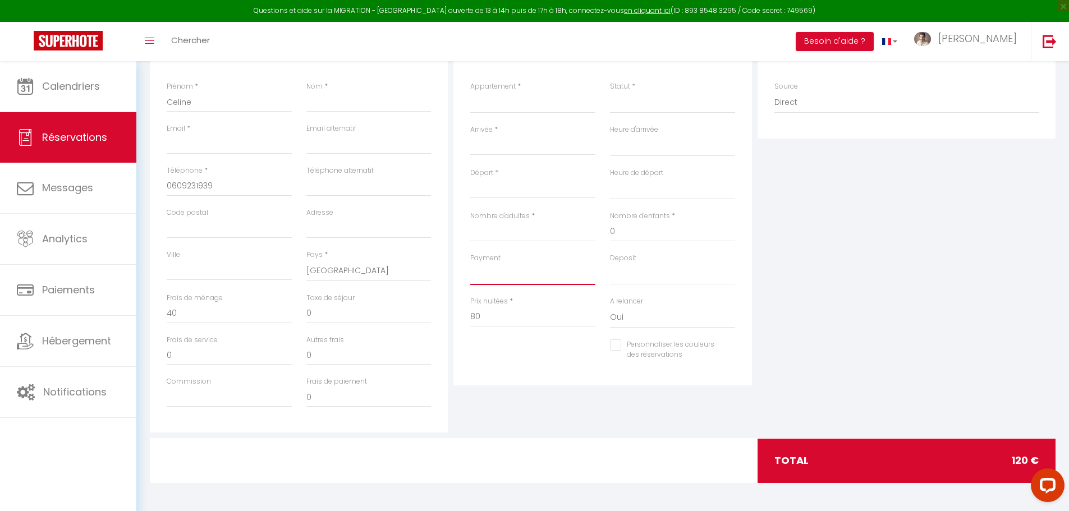
click at [520, 276] on select "OK KO" at bounding box center [532, 274] width 125 height 21
click at [470, 264] on select "OK KO" at bounding box center [532, 274] width 125 height 21
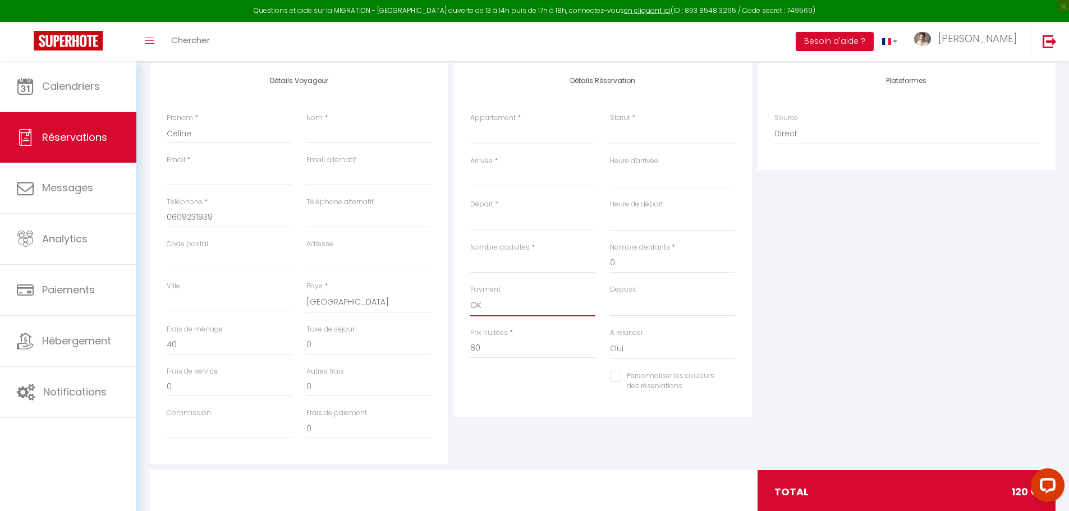
scroll to position [64, 0]
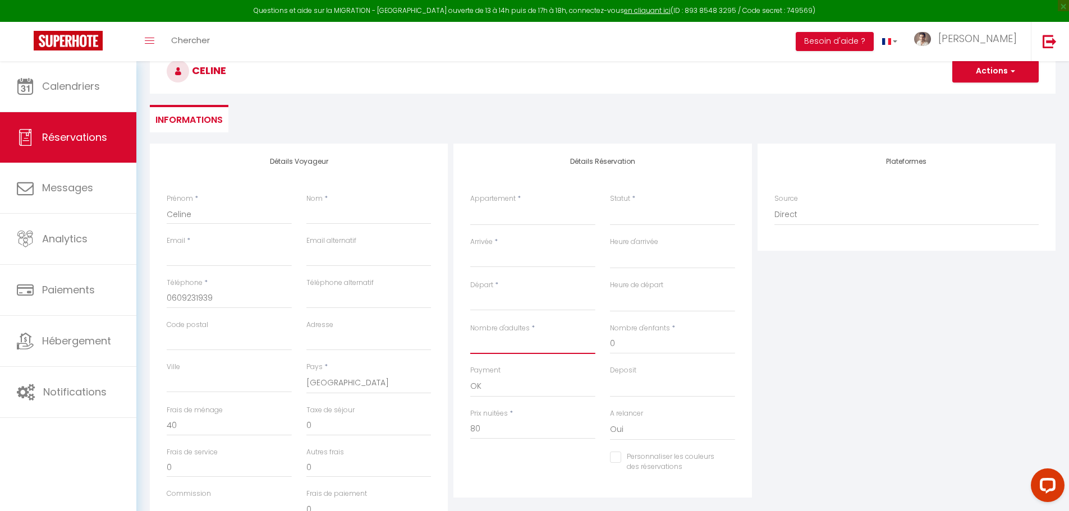
click at [508, 343] on input "Nombre d'adultes" at bounding box center [532, 344] width 125 height 20
click at [657, 262] on select "00:00 00:30 01:00 01:30 02:00 02:30 03:00 03:30 04:00 04:30 05:00 05:30 06:00 0…" at bounding box center [672, 257] width 125 height 21
click at [610, 247] on select "00:00 00:30 01:00 01:30 02:00 02:30 03:00 03:30 04:00 04:30 05:00 05:30 06:00 0…" at bounding box center [672, 257] width 125 height 21
click at [635, 300] on select "00:00 00:30 01:00 01:30 02:00 02:30 03:00 03:30 04:00 04:30 05:00 05:30 06:00 0…" at bounding box center [672, 301] width 125 height 21
click at [610, 291] on select "00:00 00:30 01:00 01:30 02:00 02:30 03:00 03:30 04:00 04:30 05:00 05:30 06:00 0…" at bounding box center [672, 301] width 125 height 21
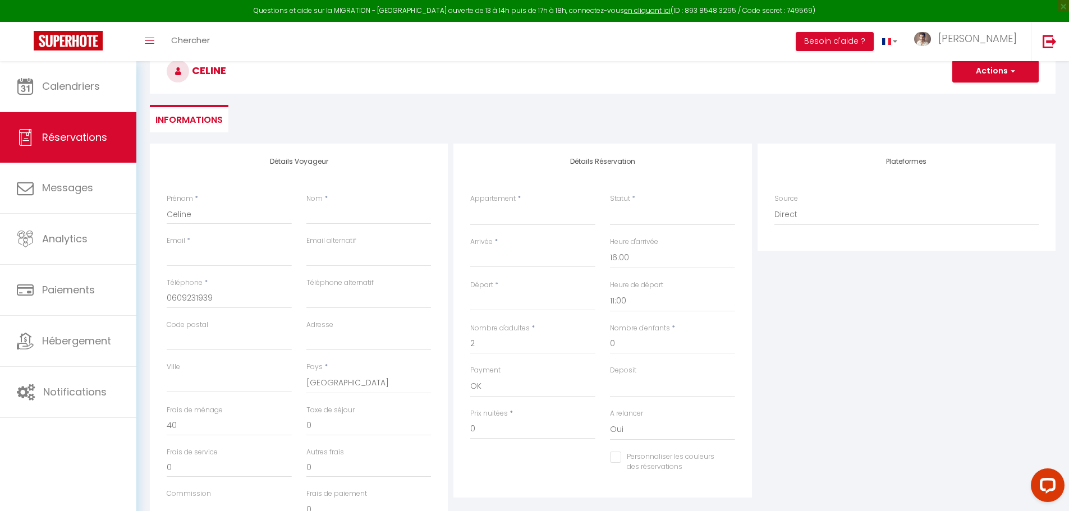
click at [519, 258] on input "Arrivée" at bounding box center [532, 258] width 125 height 15
click at [580, 411] on span "28" at bounding box center [579, 412] width 24 height 22
click at [529, 212] on select "Lavande Dorée - #2 Lavande Évasion - #2 Lavande Évasion Lavande Dorée" at bounding box center [532, 214] width 125 height 21
click at [470, 204] on select "Lavande Dorée - #2 Lavande Évasion - #2 Lavande Évasion Lavande Dorée" at bounding box center [532, 214] width 125 height 21
click at [643, 214] on select "Confirmé Non Confirmé [PERSON_NAME] par le voyageur No Show Request" at bounding box center [672, 214] width 125 height 21
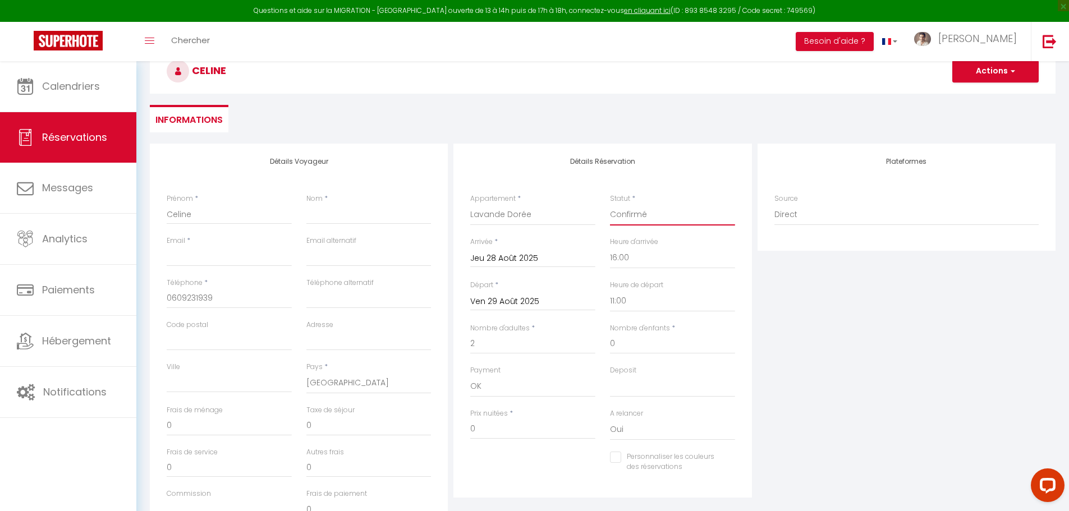
click at [610, 204] on select "Confirmé Non Confirmé [PERSON_NAME] par le voyageur No Show Request" at bounding box center [672, 214] width 125 height 21
click at [805, 218] on select "Direct [DOMAIN_NAME] [DOMAIN_NAME] Chalet montagne Expedia Gite de [GEOGRAPHIC_…" at bounding box center [906, 214] width 264 height 21
click at [774, 204] on select "Direct [DOMAIN_NAME] [DOMAIN_NAME] Chalet montagne Expedia Gite de [GEOGRAPHIC_…" at bounding box center [906, 214] width 264 height 21
click at [337, 214] on input "Nom" at bounding box center [368, 214] width 125 height 20
click at [368, 218] on input "Nom" at bounding box center [368, 214] width 125 height 20
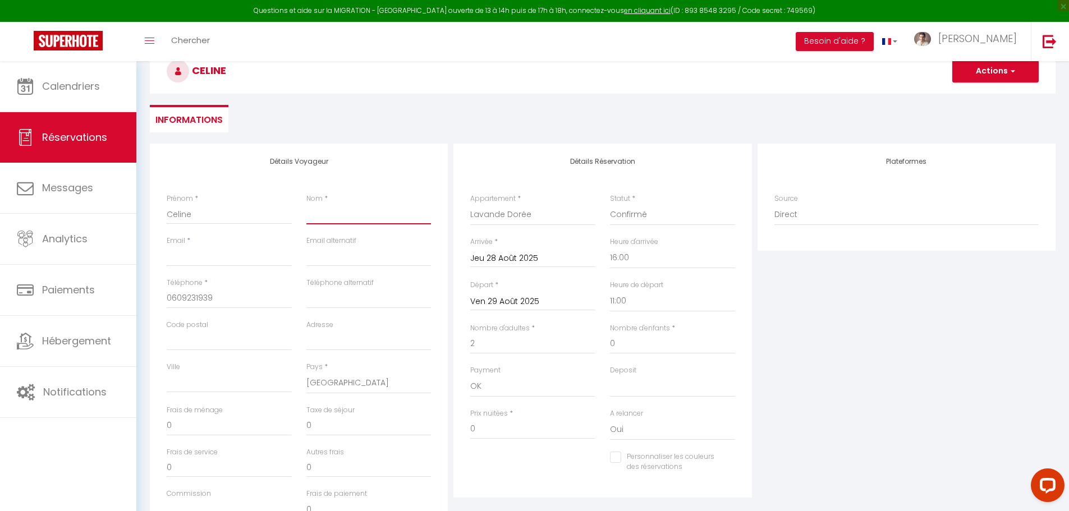
paste input "SONDENECKER"
drag, startPoint x: 312, startPoint y: 214, endPoint x: 401, endPoint y: 214, distance: 89.2
click at [387, 214] on input "SONDENECKER" at bounding box center [368, 214] width 125 height 20
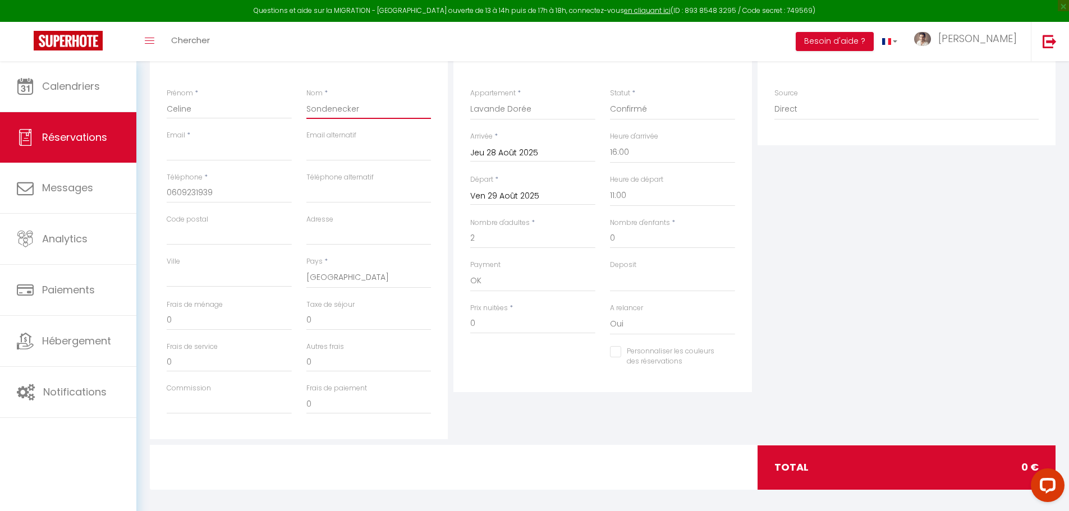
scroll to position [176, 0]
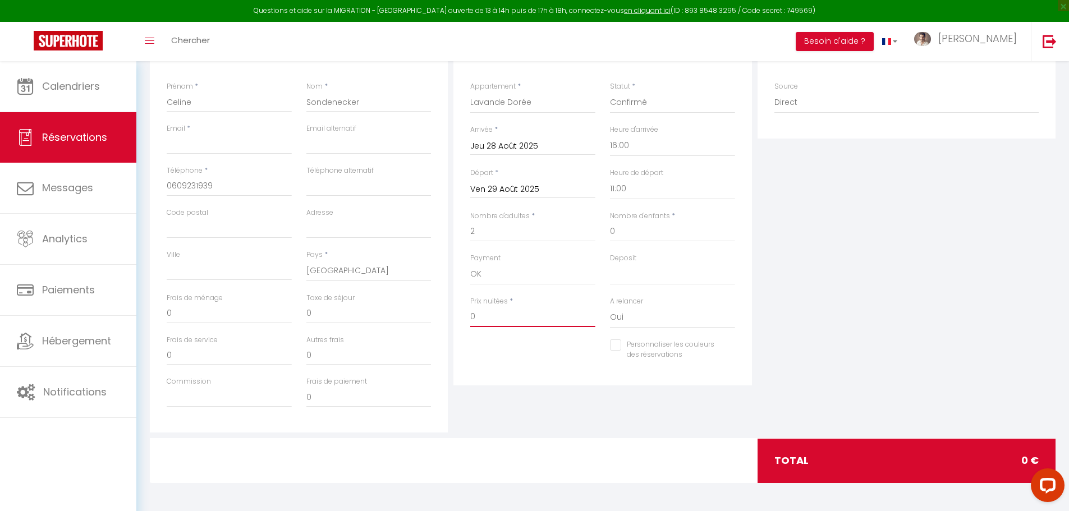
drag, startPoint x: 493, startPoint y: 321, endPoint x: 439, endPoint y: 322, distance: 53.3
click at [439, 322] on div "Détails Voyageur Prénom * [PERSON_NAME] * Sondenecker Email * Email alternatif …" at bounding box center [602, 231] width 911 height 401
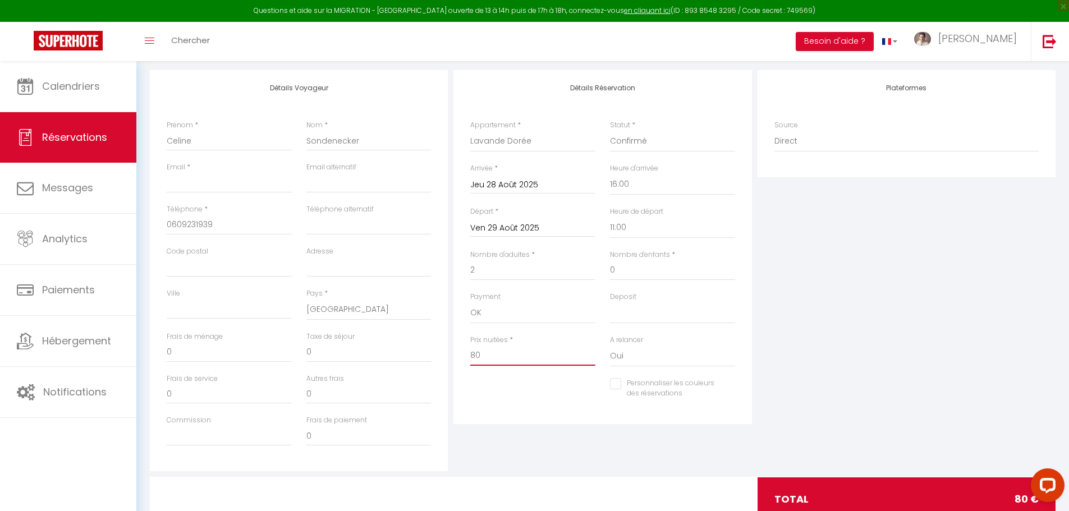
scroll to position [120, 0]
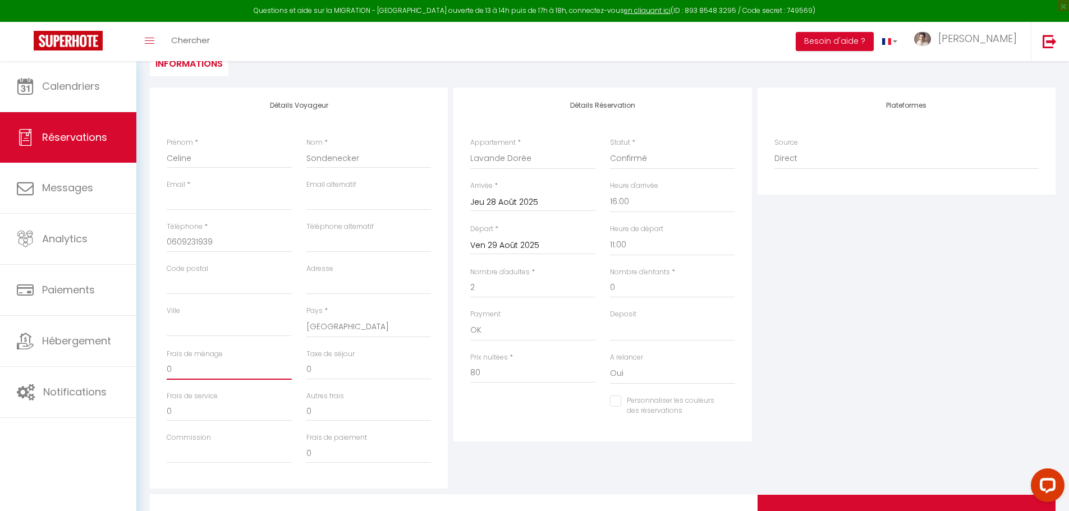
drag, startPoint x: 189, startPoint y: 368, endPoint x: 155, endPoint y: 365, distance: 33.8
click at [156, 366] on div "Détails Voyageur Prénom * [PERSON_NAME] * Sondenecker Email * Email alternatif …" at bounding box center [299, 288] width 298 height 401
click at [343, 376] on input "0" at bounding box center [368, 370] width 125 height 20
click at [503, 417] on div "Personnaliser les couleurs des réservations #D7092E" at bounding box center [602, 412] width 279 height 33
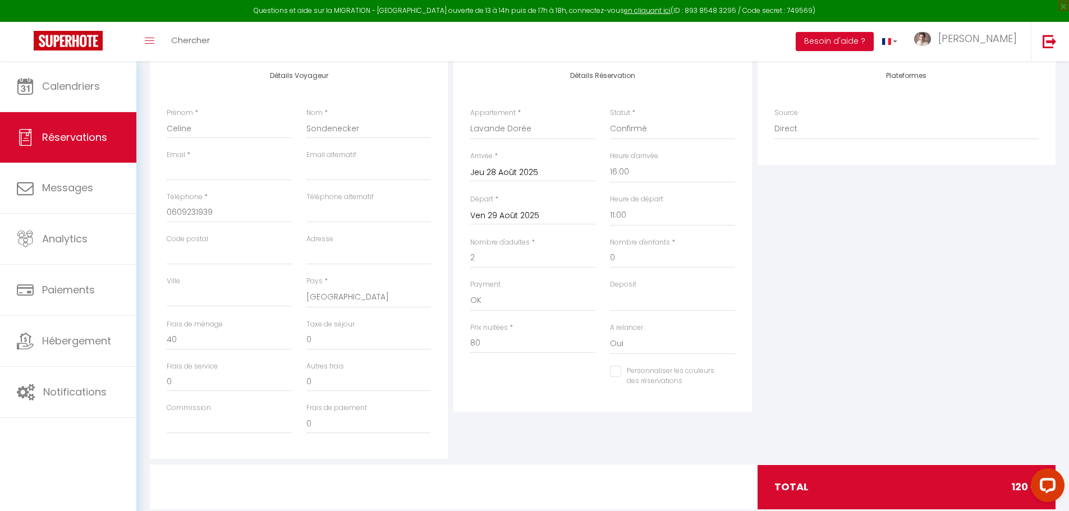
scroll to position [176, 0]
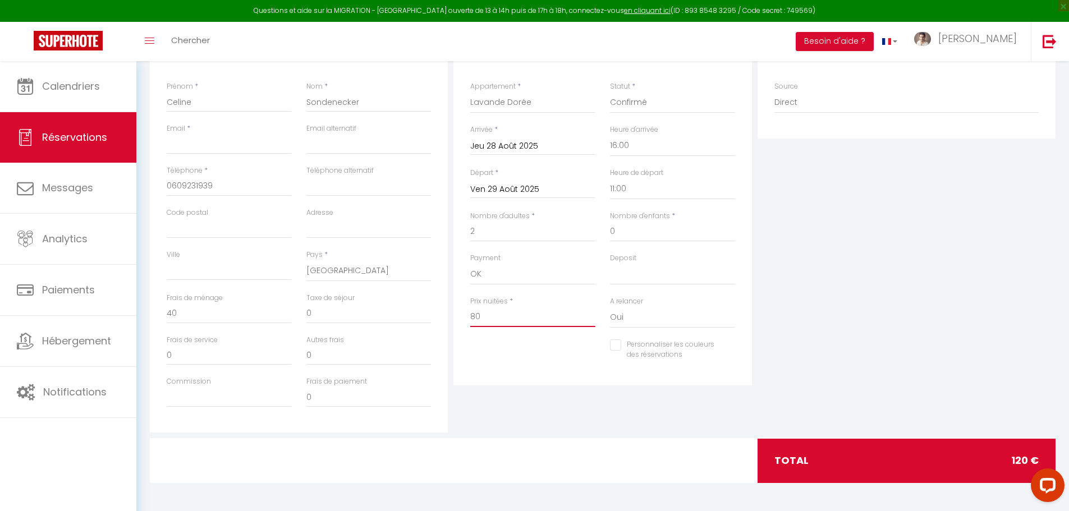
drag, startPoint x: 491, startPoint y: 317, endPoint x: 453, endPoint y: 314, distance: 38.3
click at [453, 314] on div "Détails Réservation Appartement * Lavande Dorée - #2 Lavande Évasion - #2 Lavan…" at bounding box center [603, 231] width 304 height 401
click at [549, 399] on div "Détails Réservation Appartement * Lavande Dorée - #2 Lavande Évasion - #2 Lavan…" at bounding box center [603, 231] width 304 height 401
drag, startPoint x: 503, startPoint y: 314, endPoint x: 417, endPoint y: 304, distance: 86.9
click at [417, 304] on div "Détails Voyageur Prénom * [PERSON_NAME] * Sondenecker Email * Email alternatif …" at bounding box center [602, 231] width 911 height 401
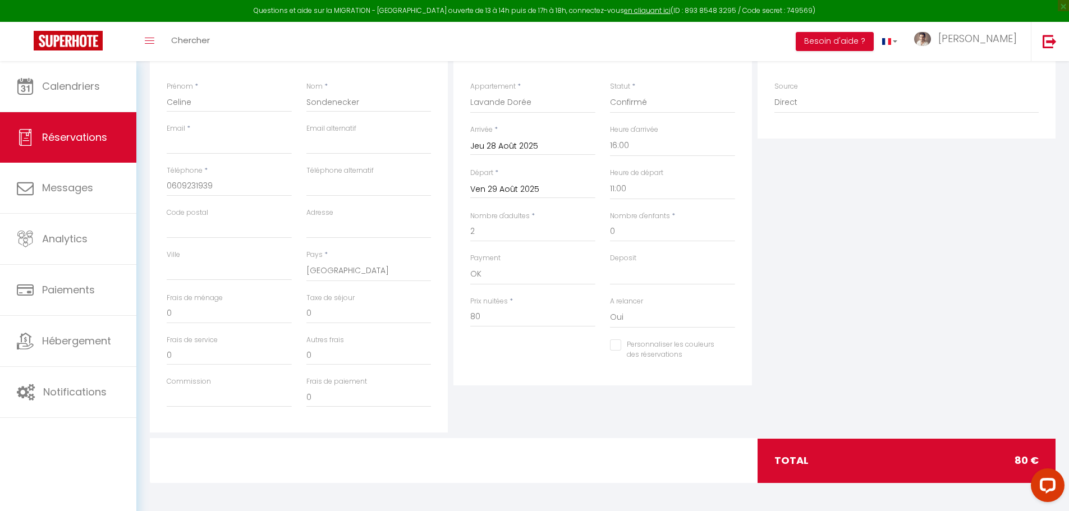
click at [496, 367] on div "Personnaliser les couleurs des réservations #D7092E" at bounding box center [602, 355] width 279 height 33
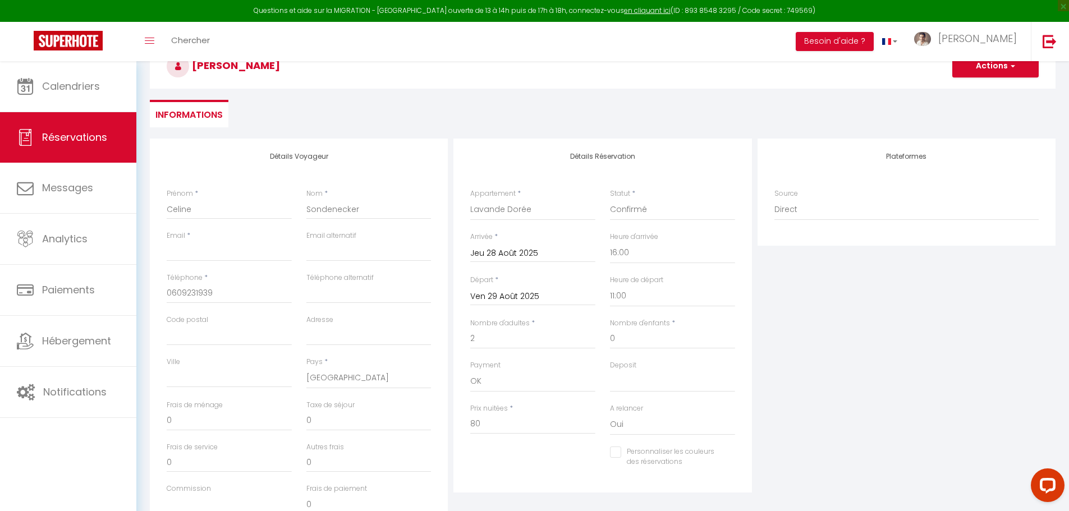
scroll to position [64, 0]
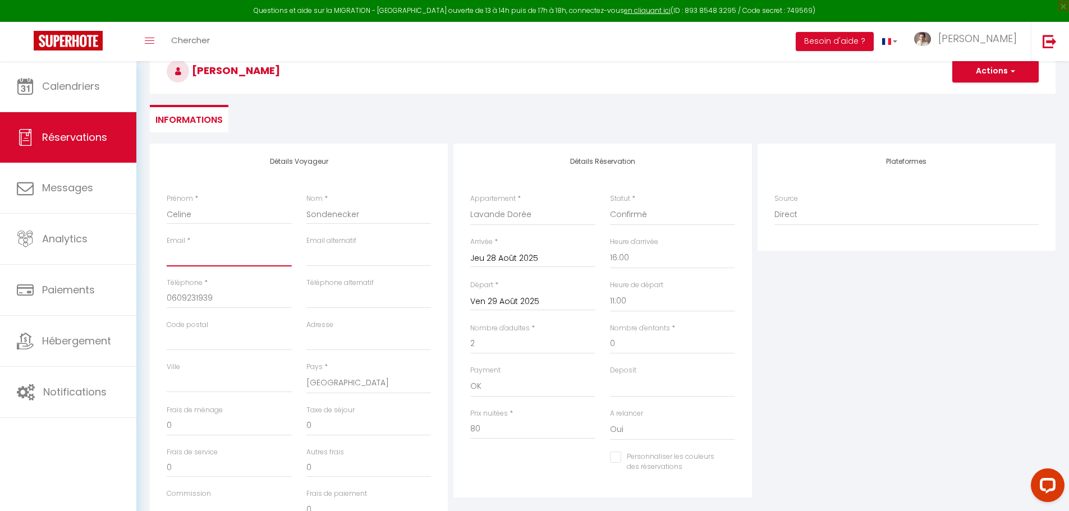
click at [199, 256] on input "Email client" at bounding box center [229, 256] width 125 height 20
click at [199, 255] on input "Email client" at bounding box center [229, 256] width 125 height 20
click at [320, 214] on input "Sondenecker" at bounding box center [368, 214] width 125 height 20
click at [323, 214] on input "Sondenecker" at bounding box center [368, 214] width 125 height 20
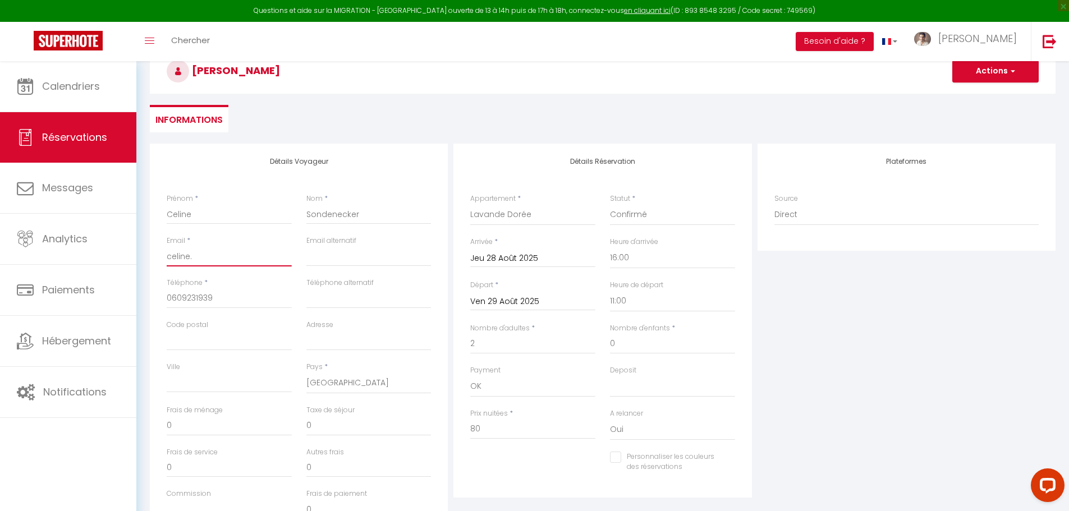
click at [216, 255] on input "celine." at bounding box center [229, 256] width 125 height 20
paste input "Sondenecker"
drag, startPoint x: 196, startPoint y: 255, endPoint x: 209, endPoint y: 254, distance: 13.0
click at [196, 255] on input "celine.Sondenecker" at bounding box center [229, 256] width 125 height 20
click at [1017, 75] on button "Actions" at bounding box center [995, 71] width 86 height 22
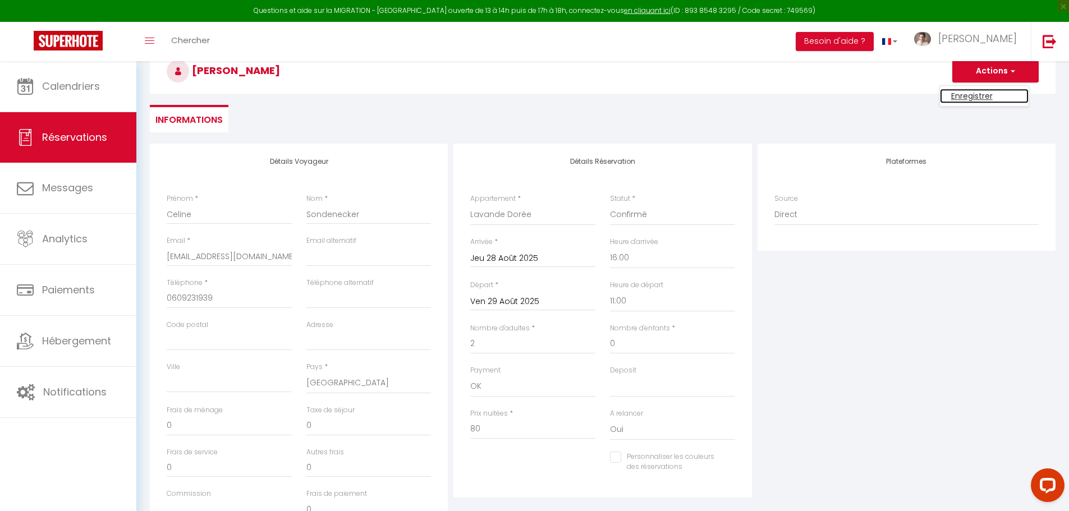
click at [966, 94] on link "Enregistrer" at bounding box center [984, 96] width 89 height 15
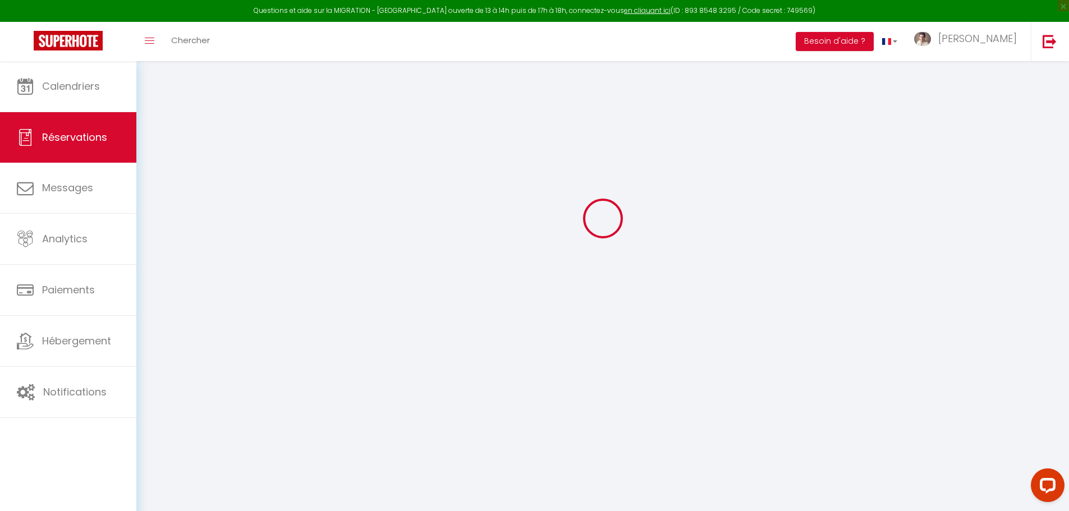
scroll to position [61, 0]
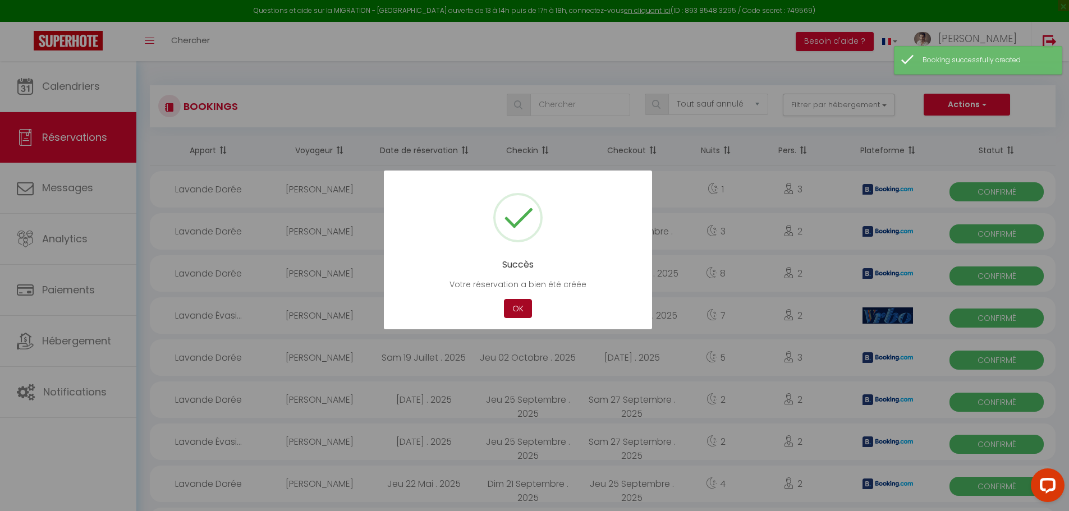
click at [514, 310] on button "OK" at bounding box center [518, 309] width 28 height 20
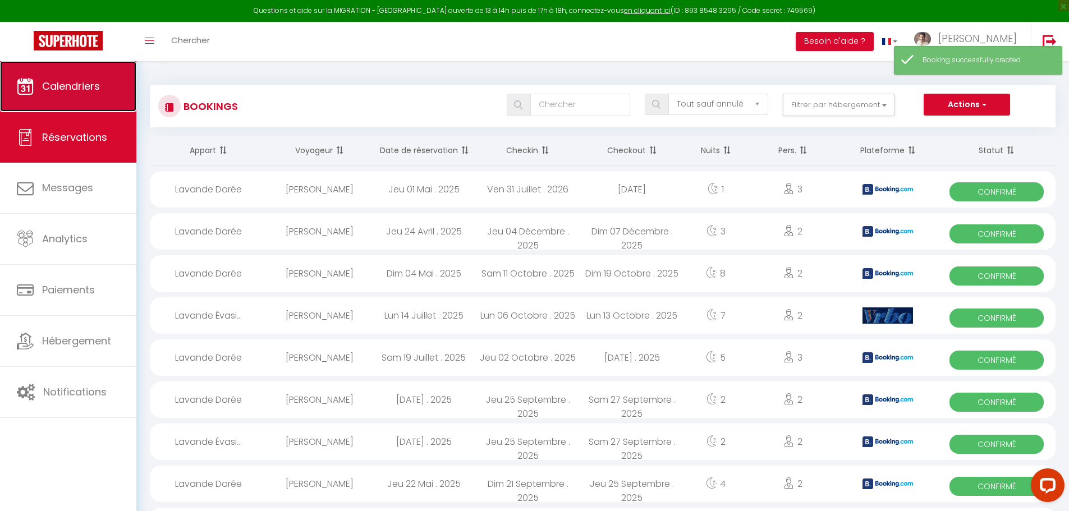
click at [80, 93] on span "Calendriers" at bounding box center [71, 86] width 58 height 14
